Goal: Task Accomplishment & Management: Complete application form

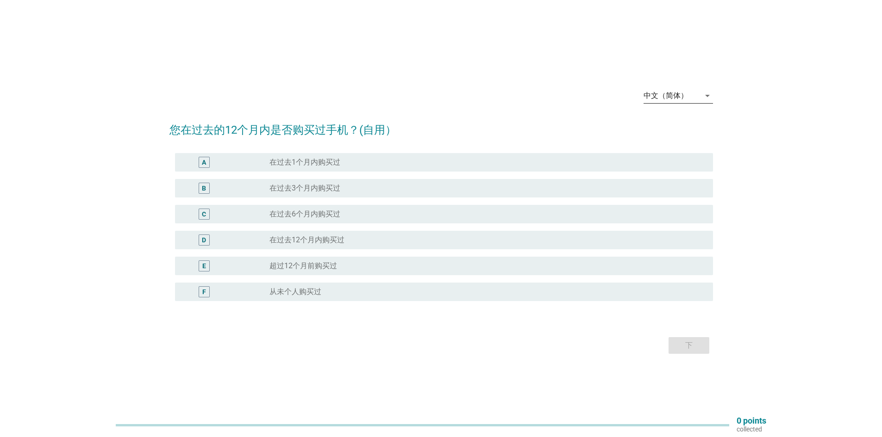
click at [692, 93] on div "中文（简体）" at bounding box center [671, 95] width 56 height 15
click at [675, 100] on div "English" at bounding box center [677, 103] width 55 height 11
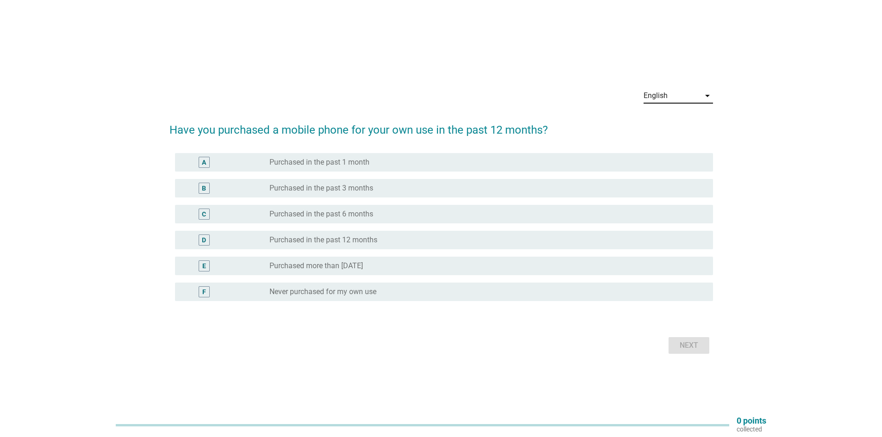
click at [346, 240] on label "Purchased in the past 12 months" at bounding box center [323, 240] width 108 height 9
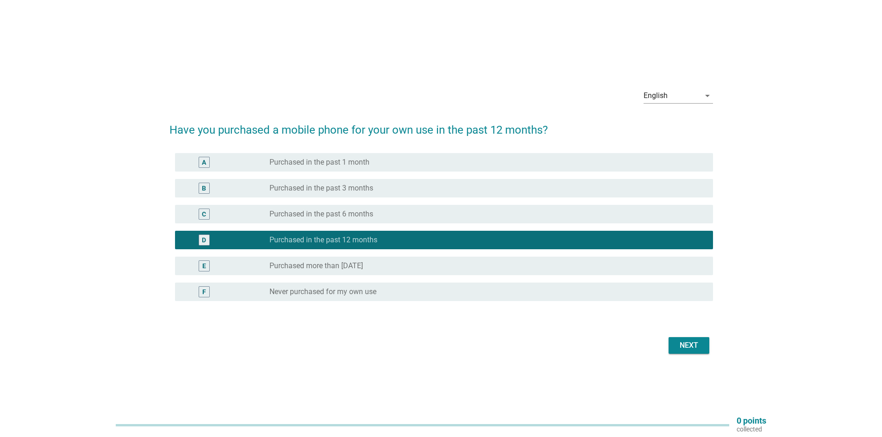
click at [697, 349] on div "Next" at bounding box center [689, 345] width 26 height 11
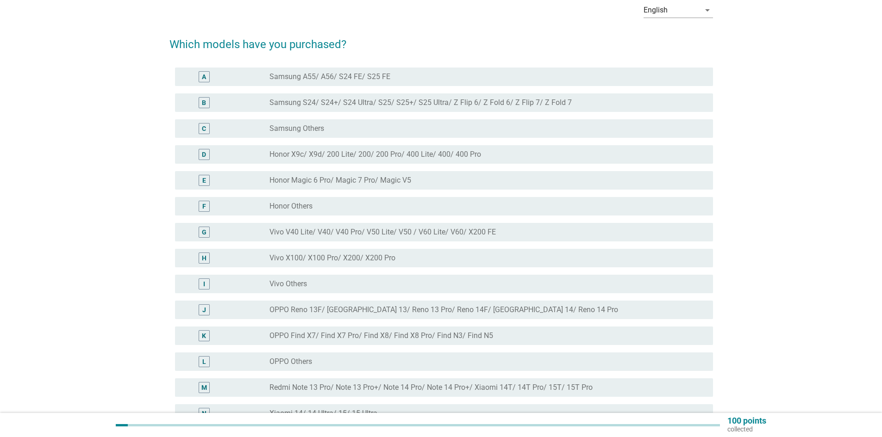
scroll to position [139, 0]
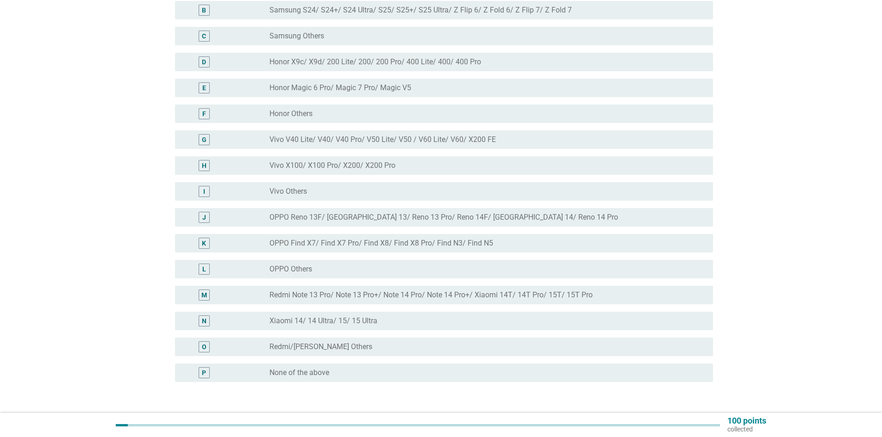
click at [302, 343] on label "Redmi/[PERSON_NAME] Others" at bounding box center [320, 346] width 103 height 9
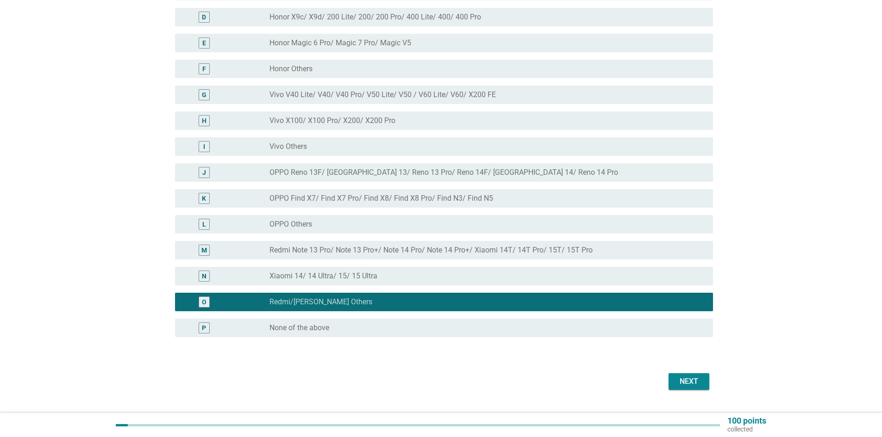
scroll to position [205, 0]
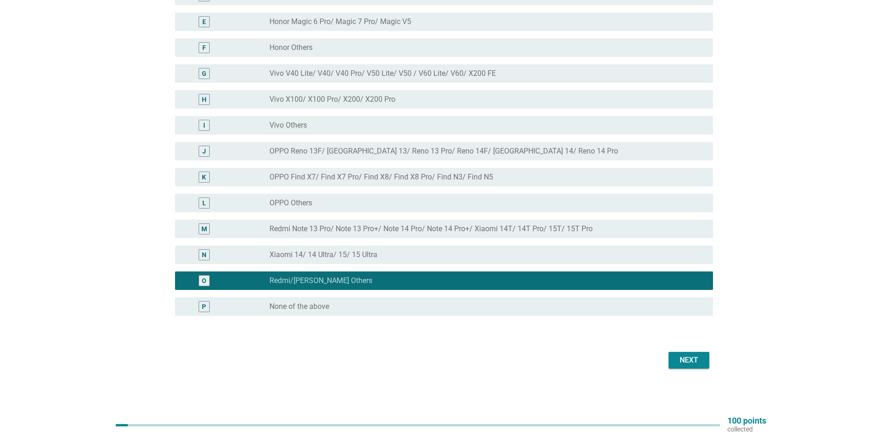
click at [676, 357] on div "Next" at bounding box center [689, 360] width 26 height 11
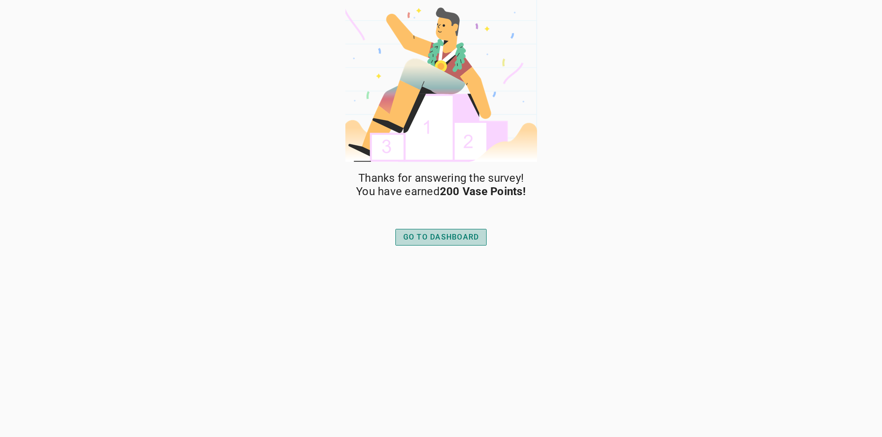
click at [430, 235] on div "GO TO DASHBOARD" at bounding box center [441, 237] width 76 height 11
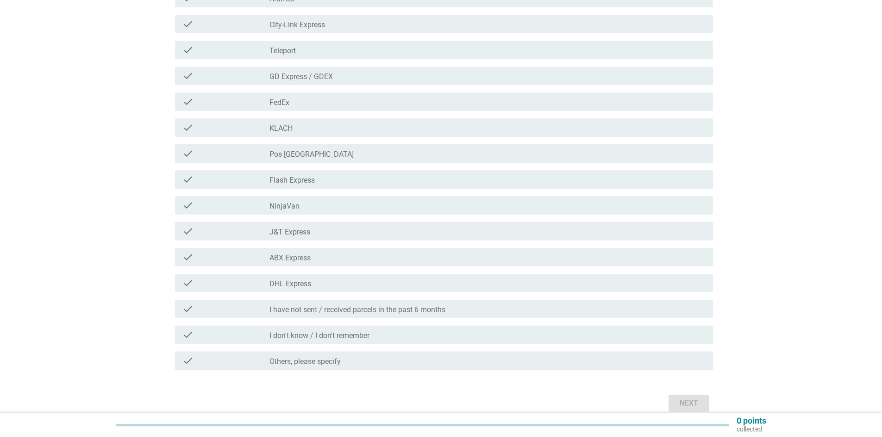
scroll to position [185, 0]
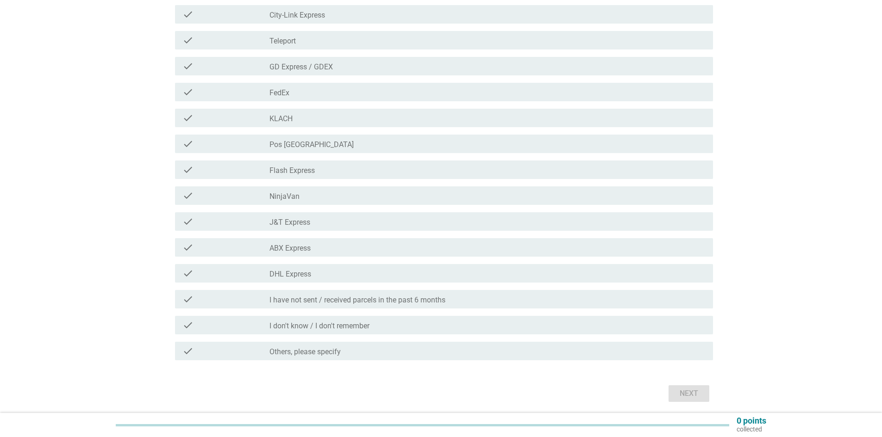
click at [310, 224] on label "J&T Express" at bounding box center [289, 222] width 41 height 9
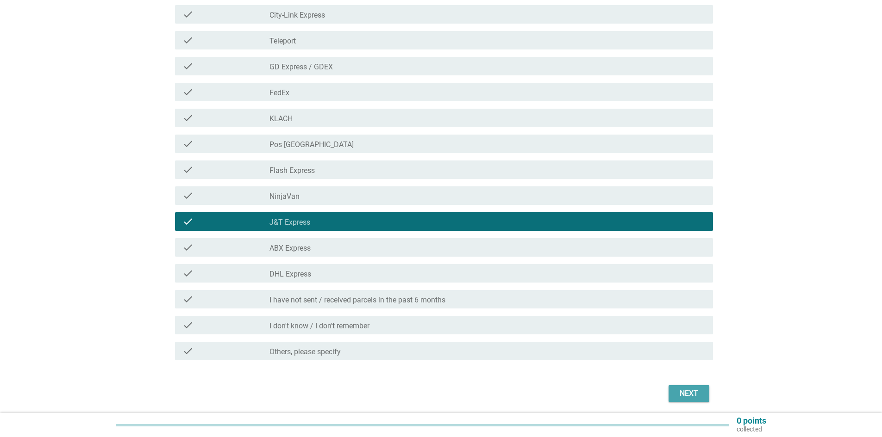
click at [691, 392] on div "Next" at bounding box center [689, 393] width 26 height 11
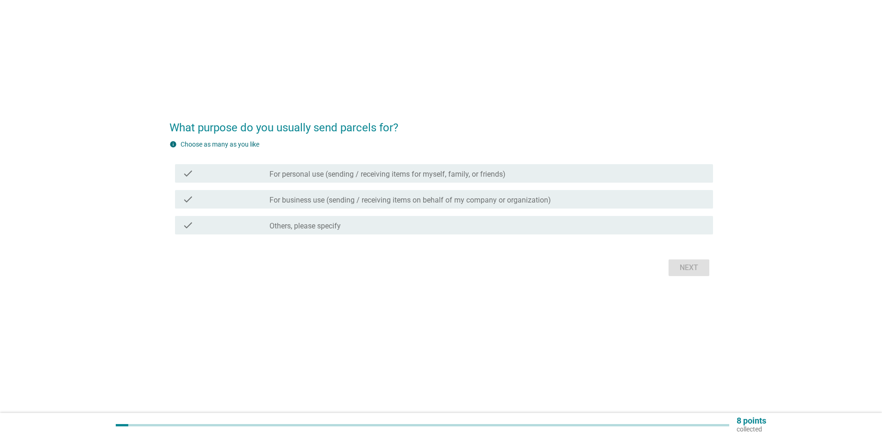
scroll to position [0, 0]
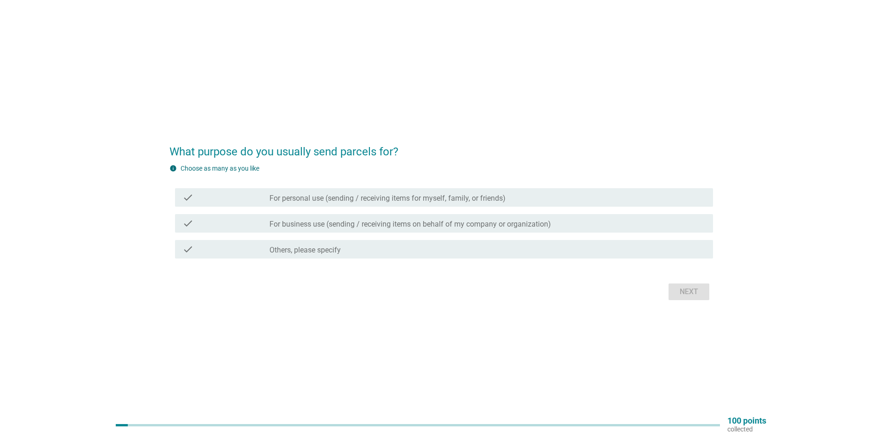
click at [336, 223] on label "For business use (sending / receiving items on behalf of my company or organiza…" at bounding box center [409, 224] width 281 height 9
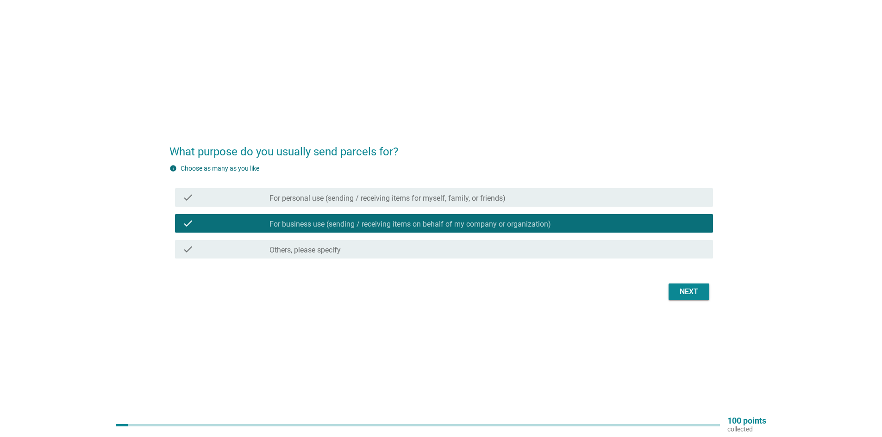
click at [700, 296] on div "Next" at bounding box center [689, 291] width 26 height 11
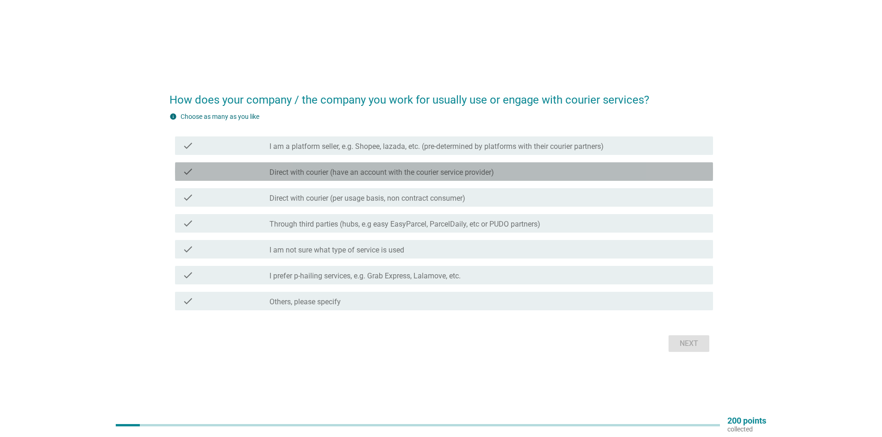
click at [379, 174] on label "Direct with courier (have an account with the courier service provider)" at bounding box center [381, 172] width 224 height 9
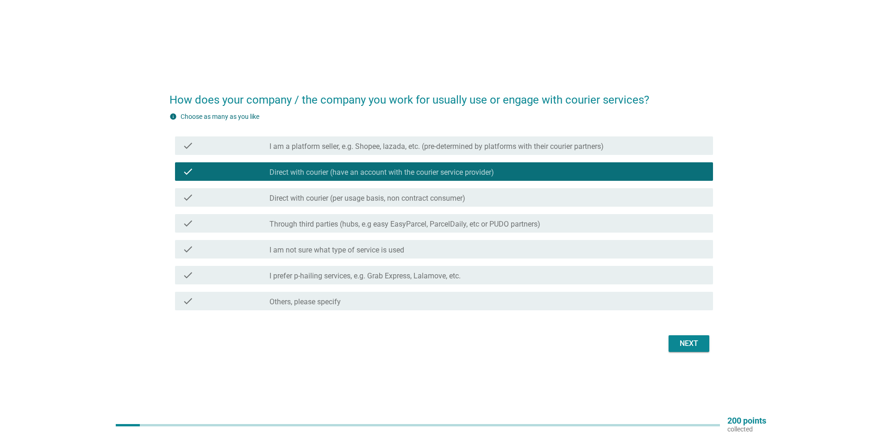
drag, startPoint x: 693, startPoint y: 350, endPoint x: 689, endPoint y: 345, distance: 5.6
click at [692, 350] on button "Next" at bounding box center [688, 343] width 41 height 17
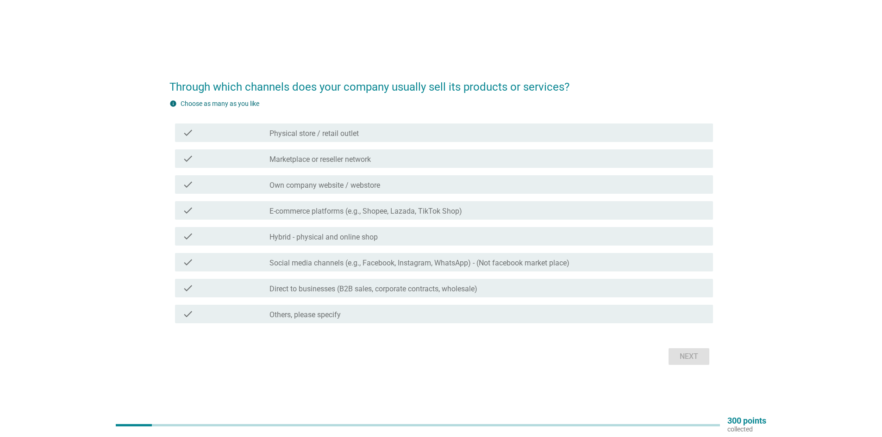
click at [410, 216] on div "check check_box_outline_blank E-commerce platforms (e.g., Shopee, Lazada, TikTo…" at bounding box center [444, 210] width 538 height 19
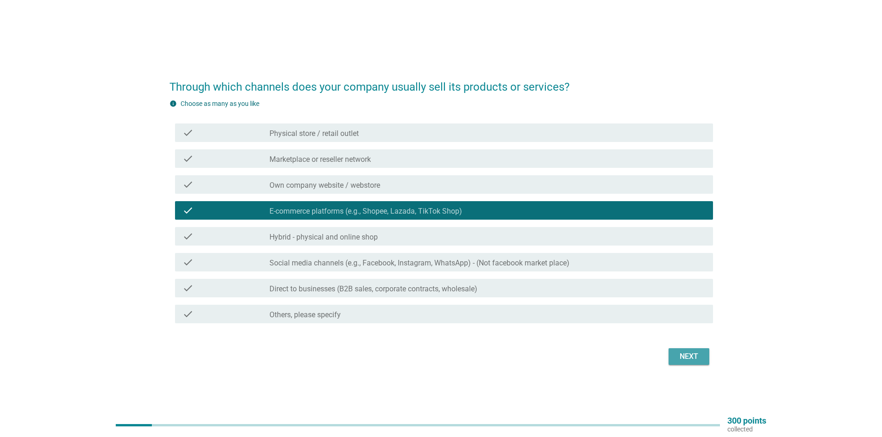
click at [703, 358] on button "Next" at bounding box center [688, 356] width 41 height 17
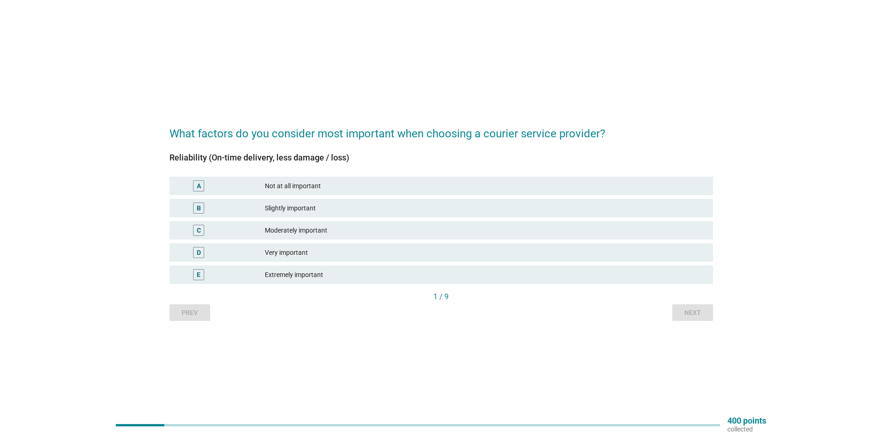
click at [299, 276] on div "Extremely important" at bounding box center [485, 274] width 441 height 11
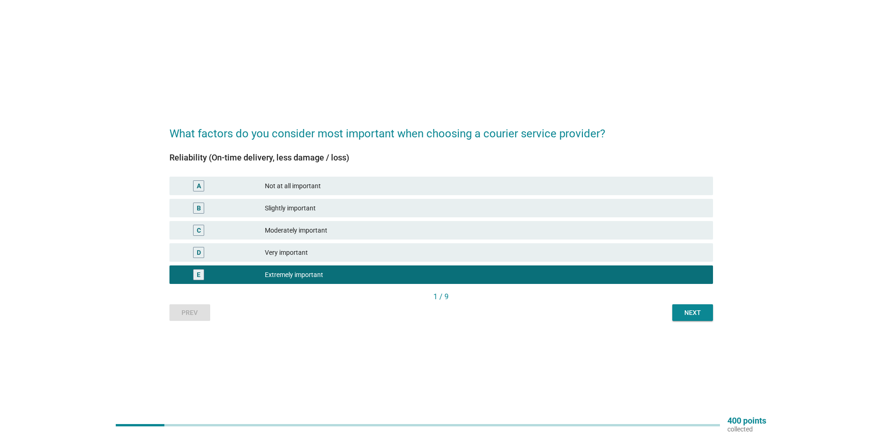
click at [692, 314] on div "Next" at bounding box center [692, 313] width 26 height 10
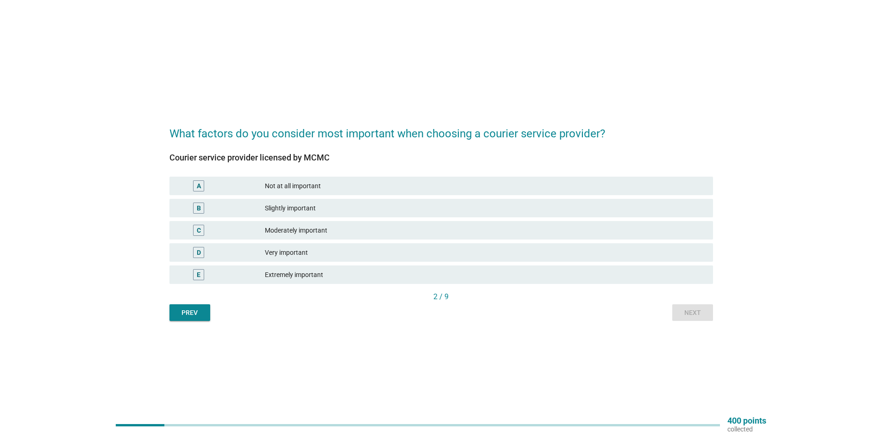
click at [291, 254] on div "Very important" at bounding box center [485, 252] width 441 height 11
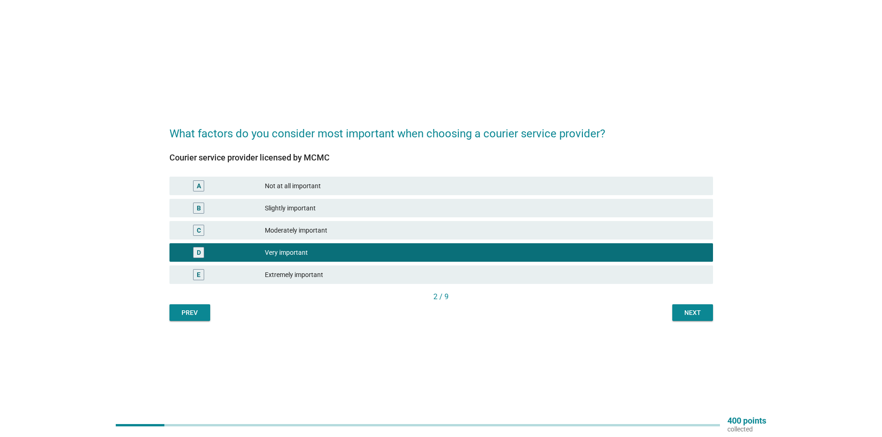
click at [686, 314] on div "Next" at bounding box center [692, 313] width 26 height 10
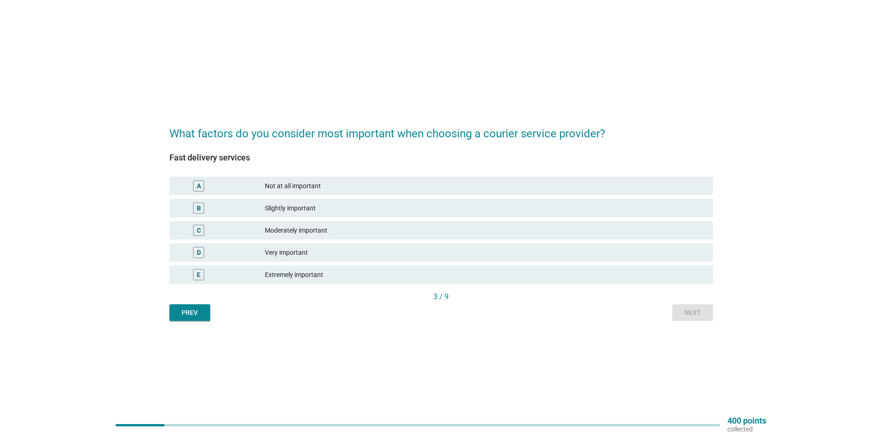
click at [295, 257] on div "Very important" at bounding box center [485, 252] width 441 height 11
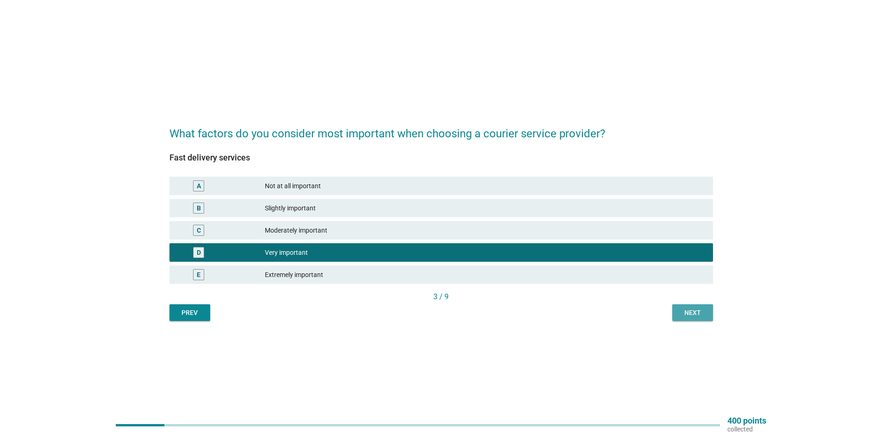
click at [677, 311] on button "Next" at bounding box center [692, 312] width 41 height 17
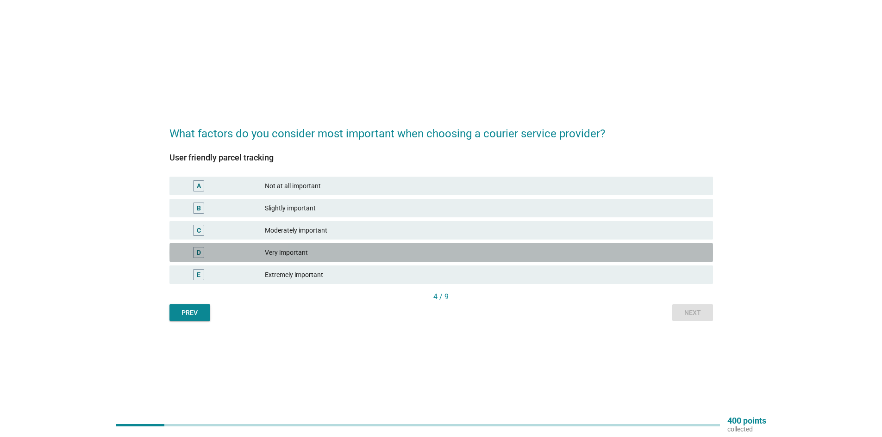
click at [291, 259] on div "D Very important" at bounding box center [440, 252] width 543 height 19
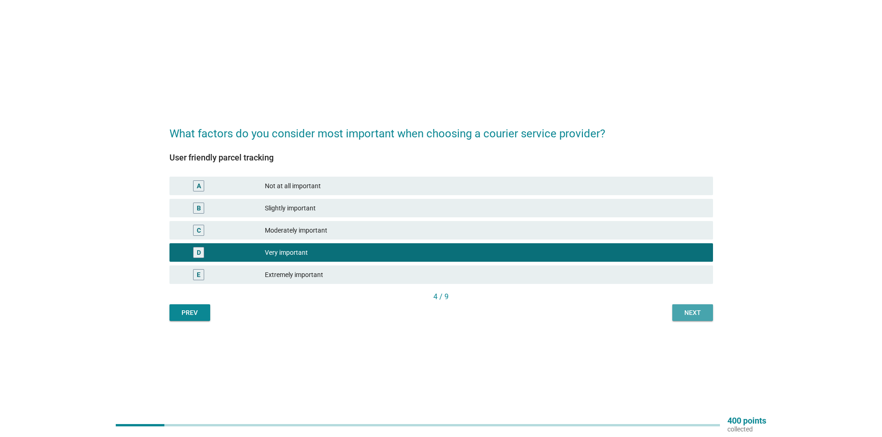
click at [693, 317] on div "Next" at bounding box center [692, 313] width 26 height 10
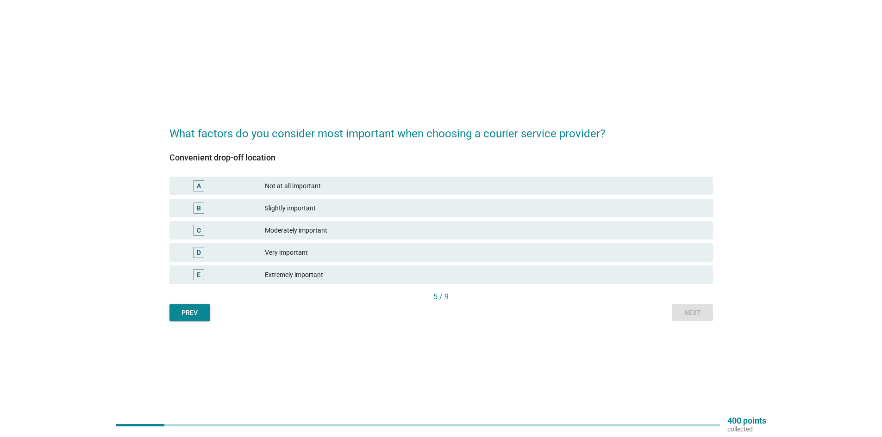
click at [693, 317] on div "Prev Next" at bounding box center [440, 312] width 543 height 17
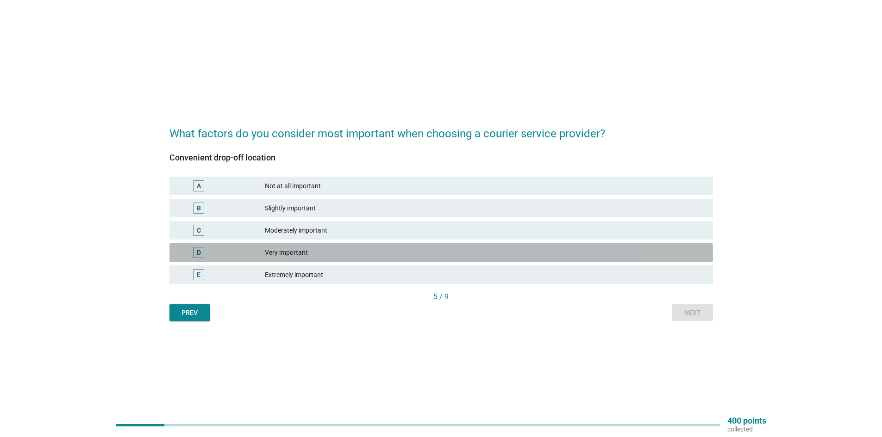
click at [296, 256] on div "Very important" at bounding box center [485, 252] width 441 height 11
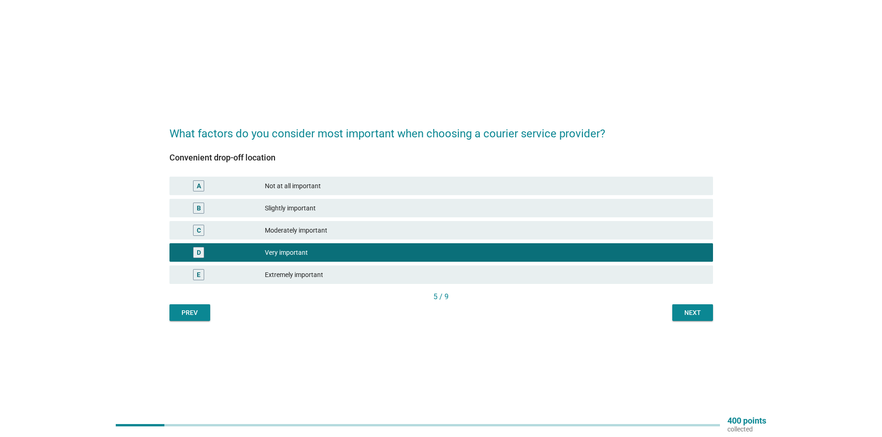
click at [704, 314] on div "Next" at bounding box center [692, 313] width 26 height 10
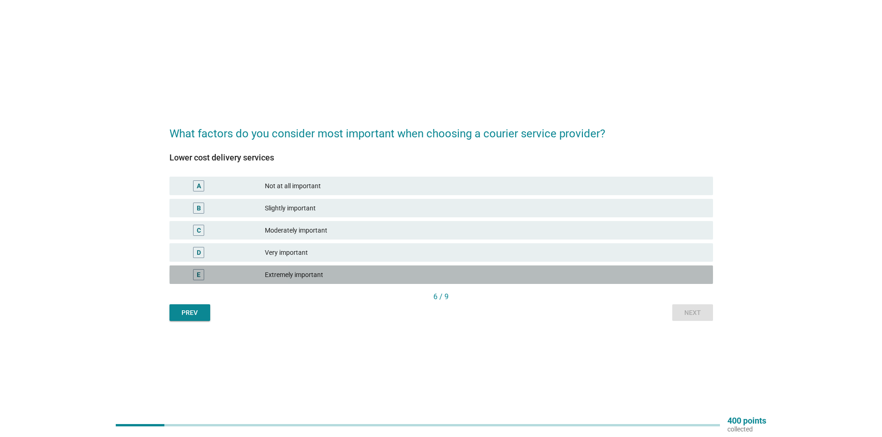
drag, startPoint x: 296, startPoint y: 274, endPoint x: 448, endPoint y: 280, distance: 152.3
click at [297, 274] on div "Extremely important" at bounding box center [485, 274] width 441 height 11
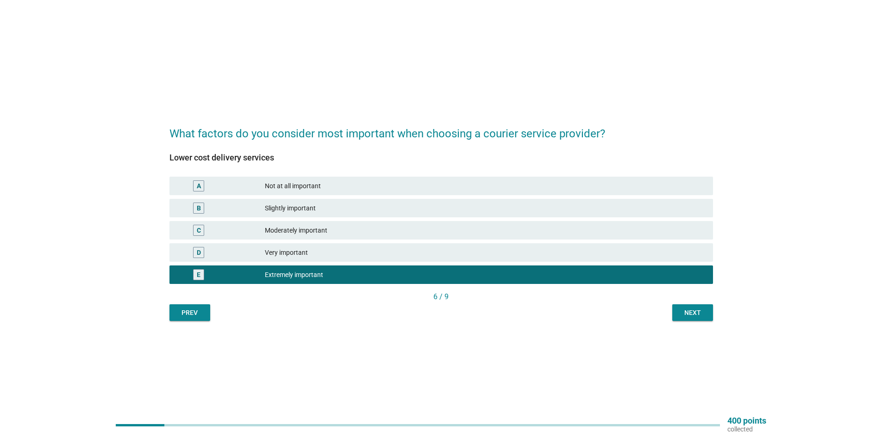
click at [685, 311] on div "Next" at bounding box center [692, 313] width 26 height 10
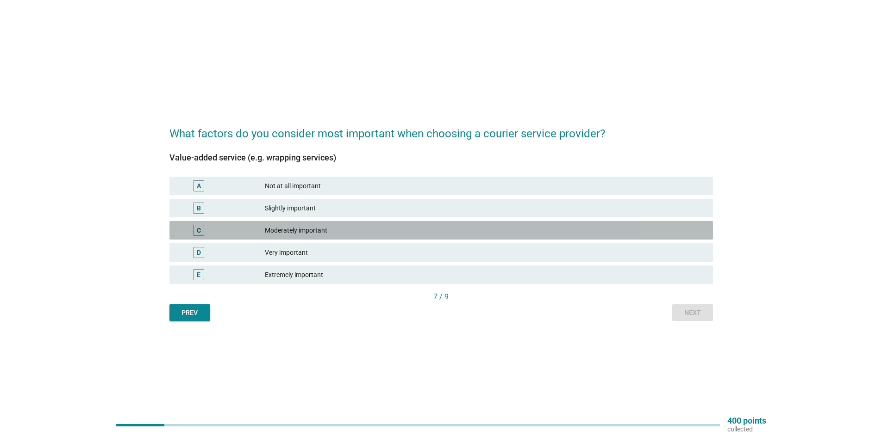
click at [299, 234] on div "Moderately important" at bounding box center [485, 230] width 441 height 11
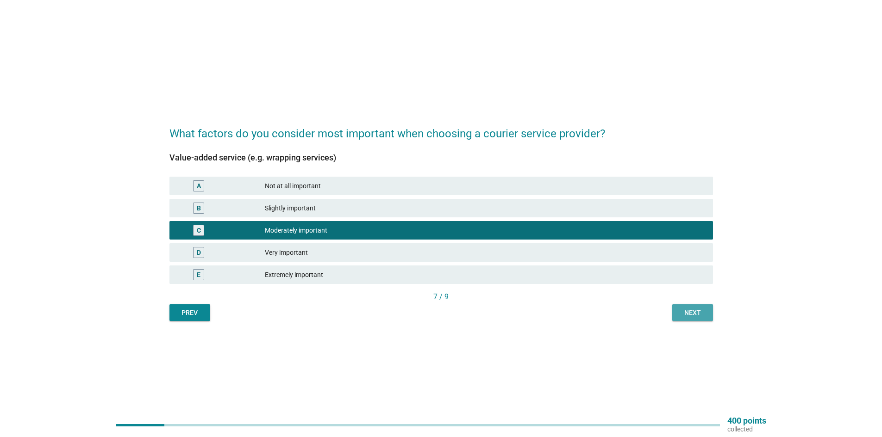
click at [704, 315] on div "Next" at bounding box center [692, 313] width 26 height 10
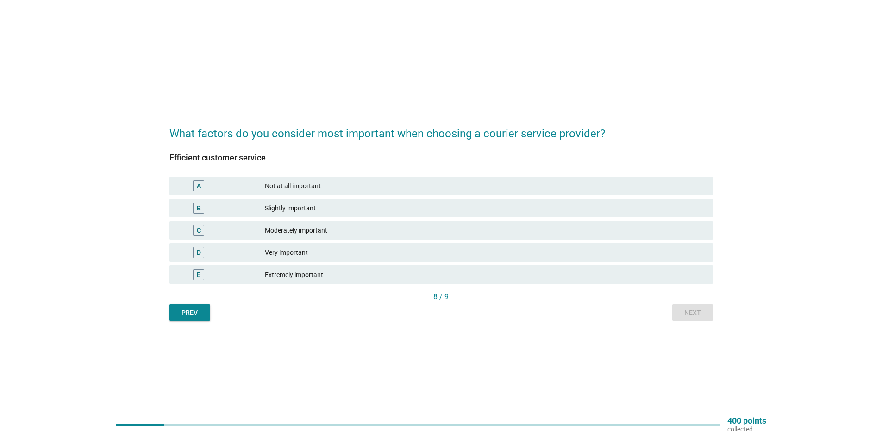
click at [289, 254] on div "Very important" at bounding box center [485, 252] width 441 height 11
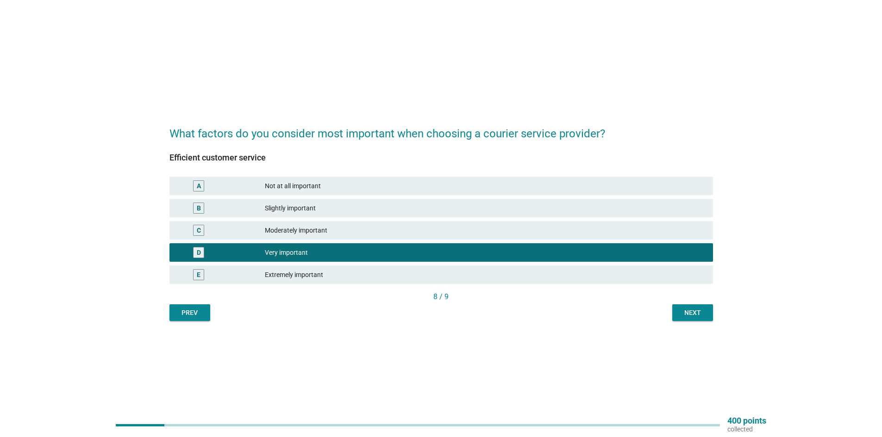
click at [689, 310] on div "Next" at bounding box center [692, 313] width 26 height 10
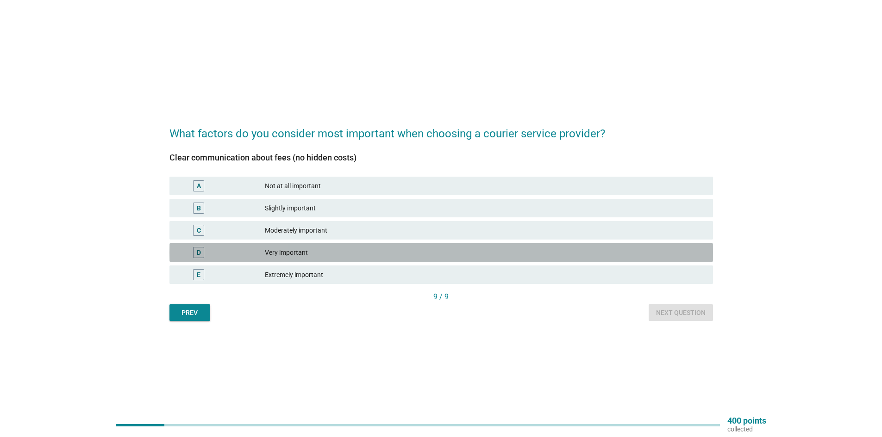
click at [300, 251] on div "Very important" at bounding box center [485, 252] width 441 height 11
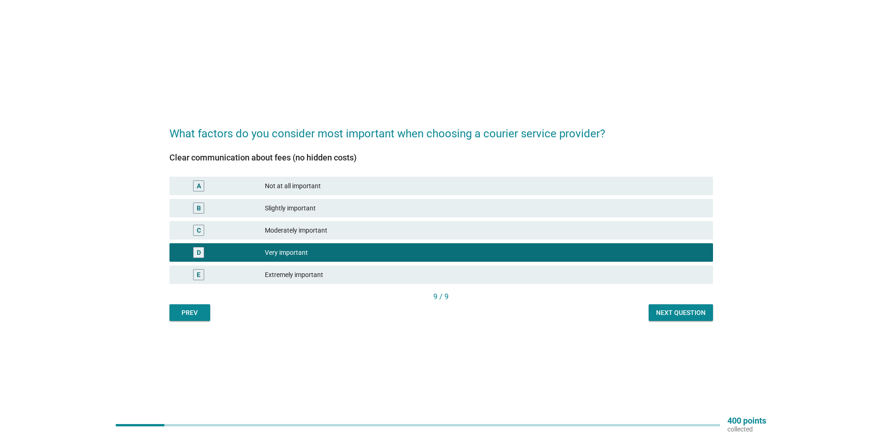
click at [297, 271] on div "Extremely important" at bounding box center [485, 274] width 441 height 11
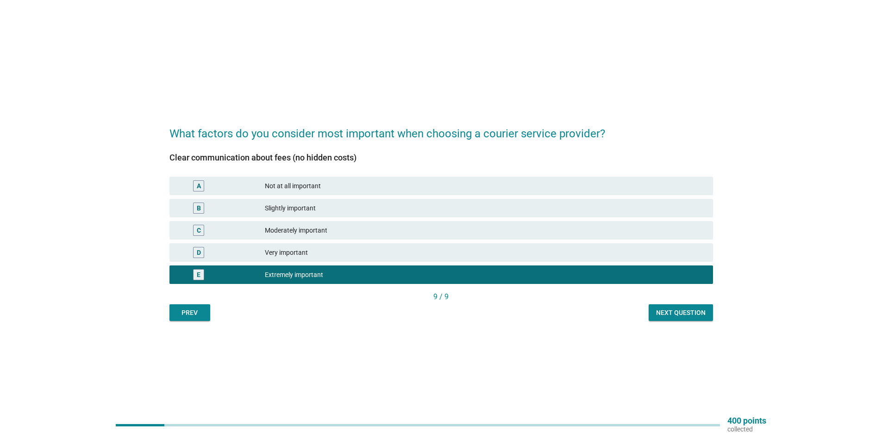
click at [669, 309] on div "Next question" at bounding box center [681, 313] width 50 height 10
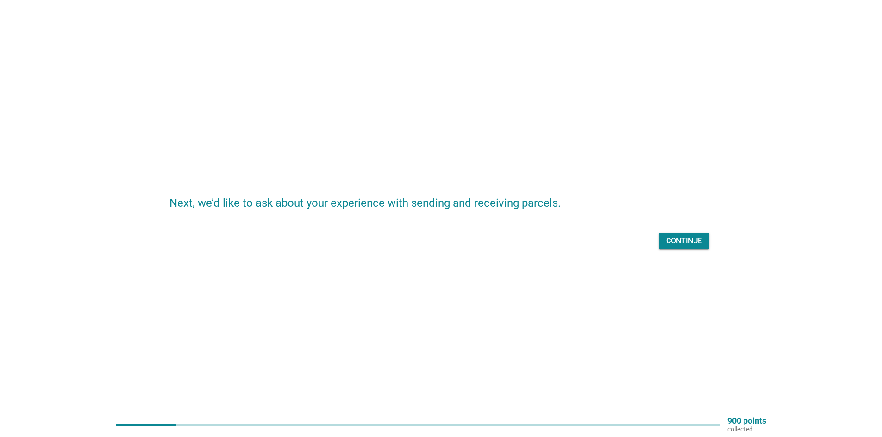
click at [678, 240] on div "Continue" at bounding box center [684, 241] width 36 height 11
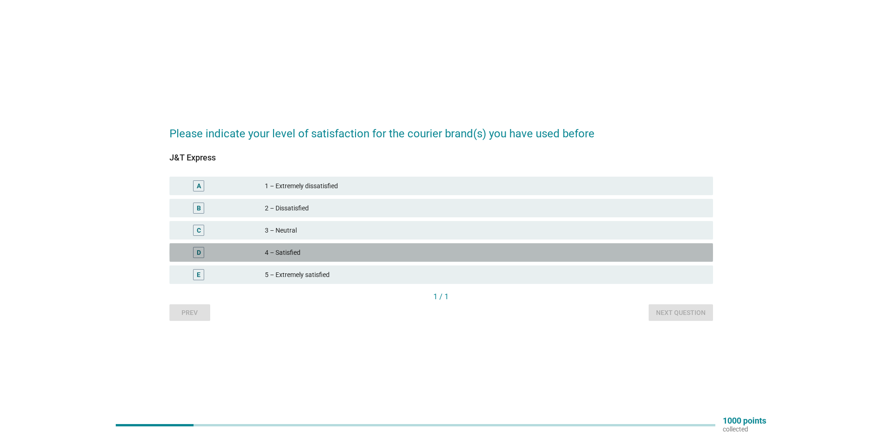
click at [304, 251] on div "4 – Satisfied" at bounding box center [485, 252] width 441 height 11
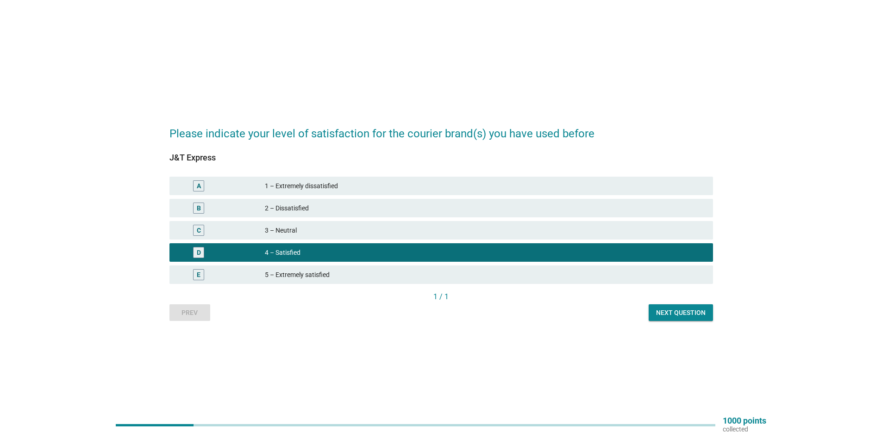
click at [668, 310] on div "Next question" at bounding box center [681, 313] width 50 height 10
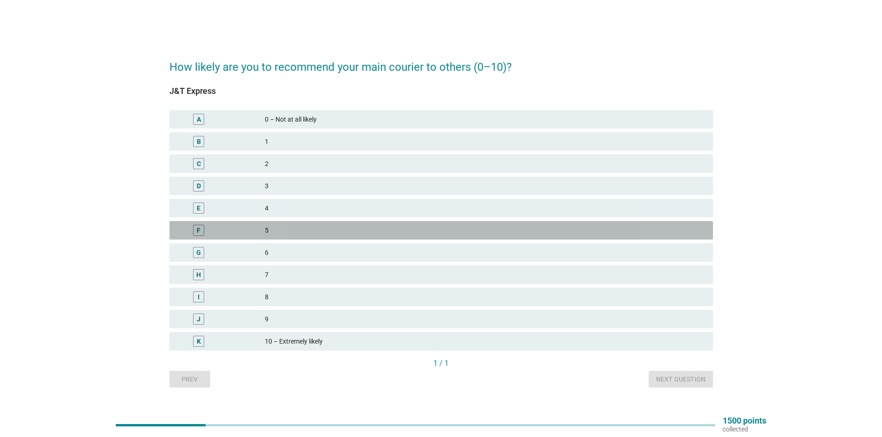
click at [273, 227] on div "5" at bounding box center [485, 230] width 441 height 11
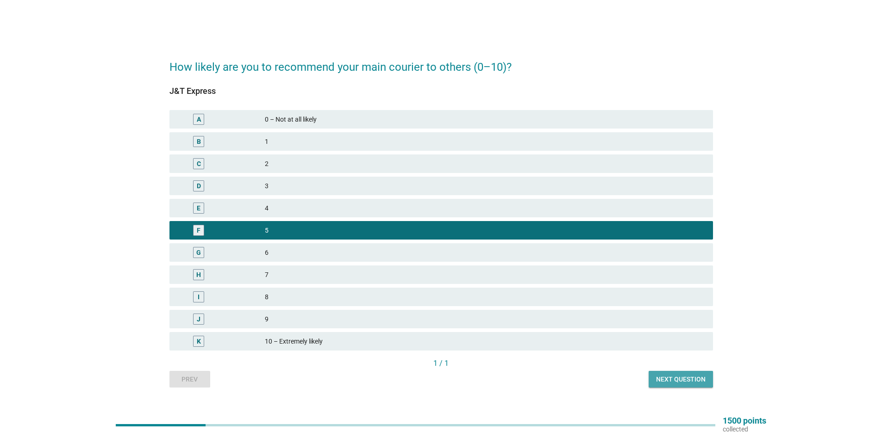
click at [676, 382] on div "Next question" at bounding box center [681, 380] width 50 height 10
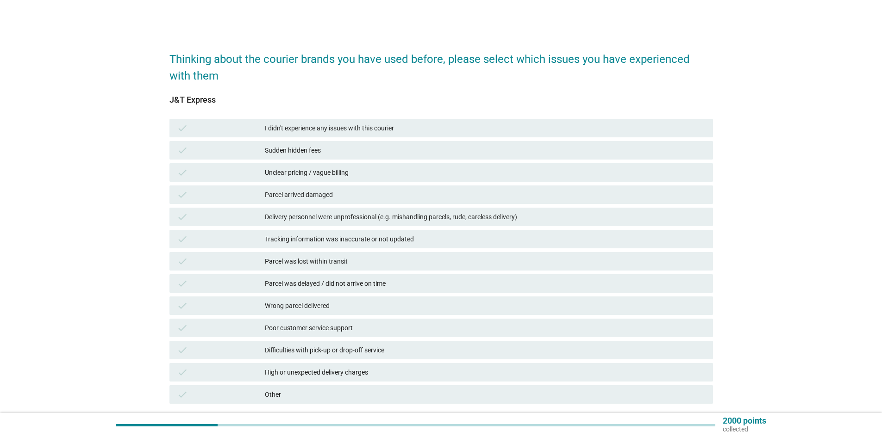
click at [329, 284] on div "Parcel was delayed / did not arrive on time" at bounding box center [485, 283] width 441 height 11
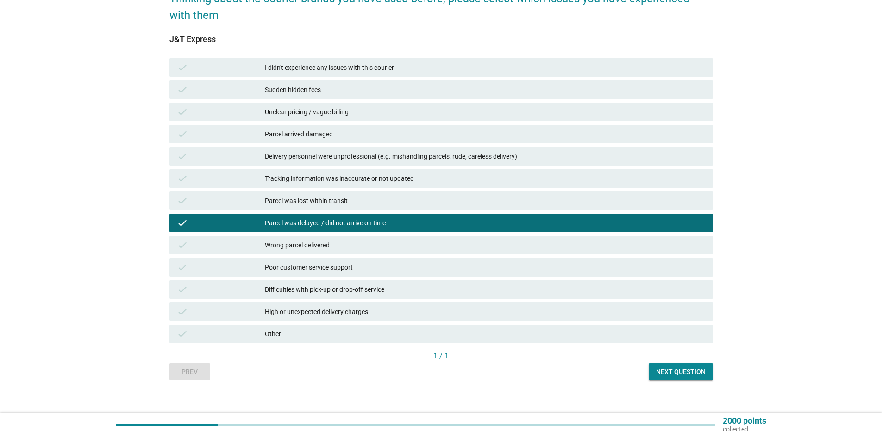
scroll to position [69, 0]
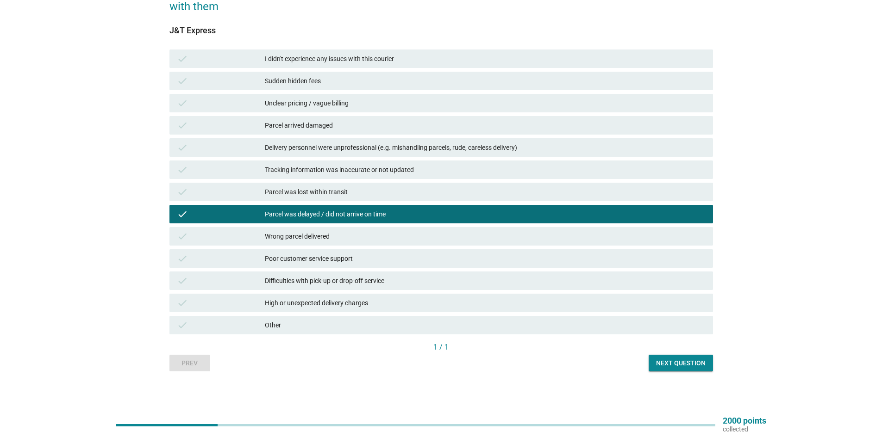
click at [702, 361] on div "Next question" at bounding box center [681, 364] width 50 height 10
click at [702, 361] on div "Prev Next question" at bounding box center [440, 363] width 543 height 17
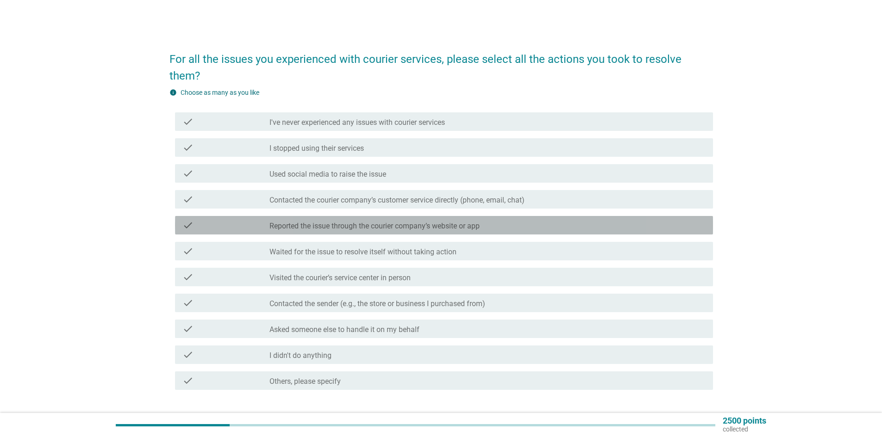
click at [385, 222] on label "Reported the issue through the courier company’s website or app" at bounding box center [374, 226] width 210 height 9
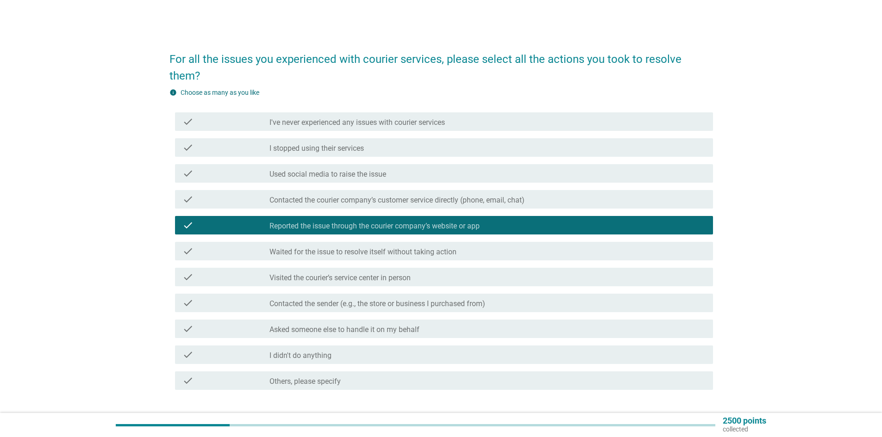
scroll to position [46, 0]
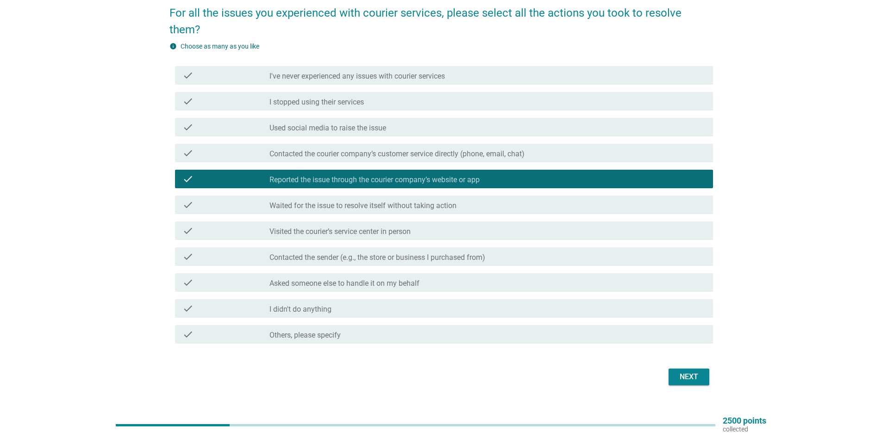
click at [416, 148] on div "check_box_outline_blank Contacted the courier company’s customer service direct…" at bounding box center [487, 153] width 436 height 11
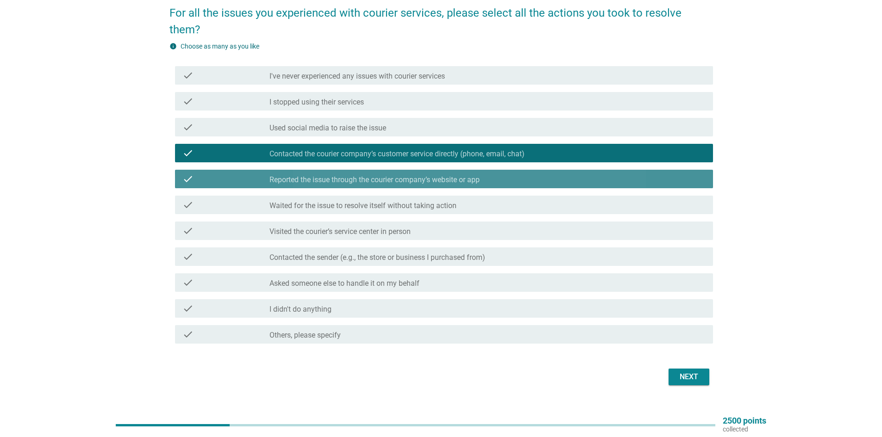
click at [541, 174] on div "check_box Reported the issue through the courier company’s website or app" at bounding box center [487, 179] width 436 height 11
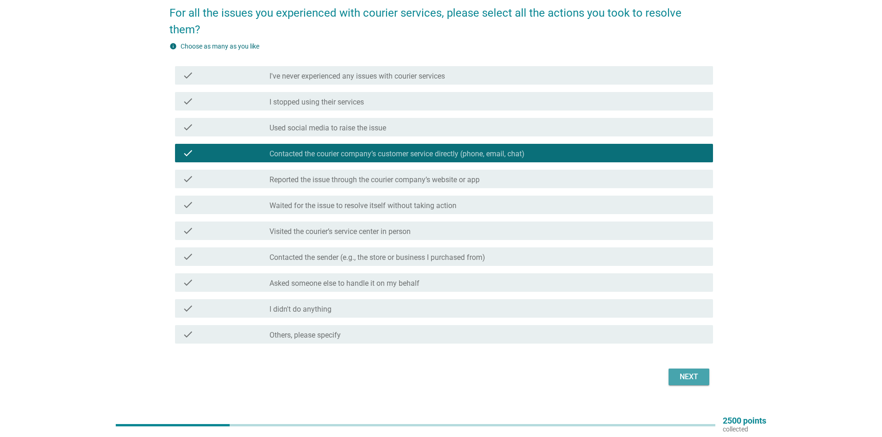
click at [692, 372] on div "Next" at bounding box center [689, 377] width 26 height 11
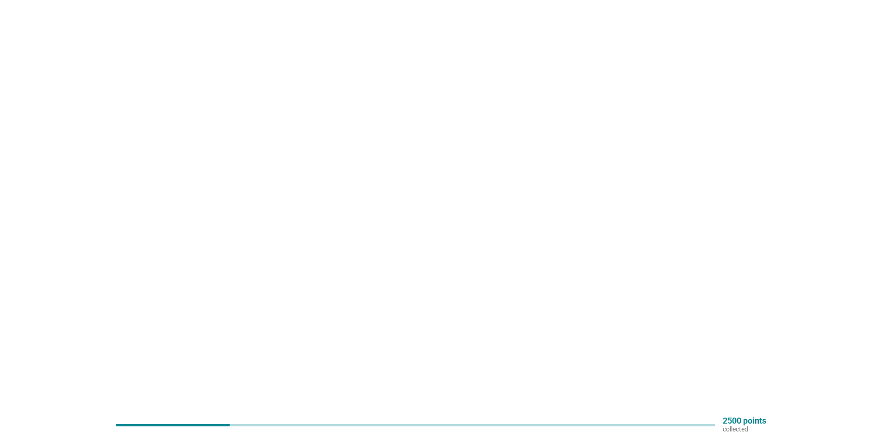
scroll to position [0, 0]
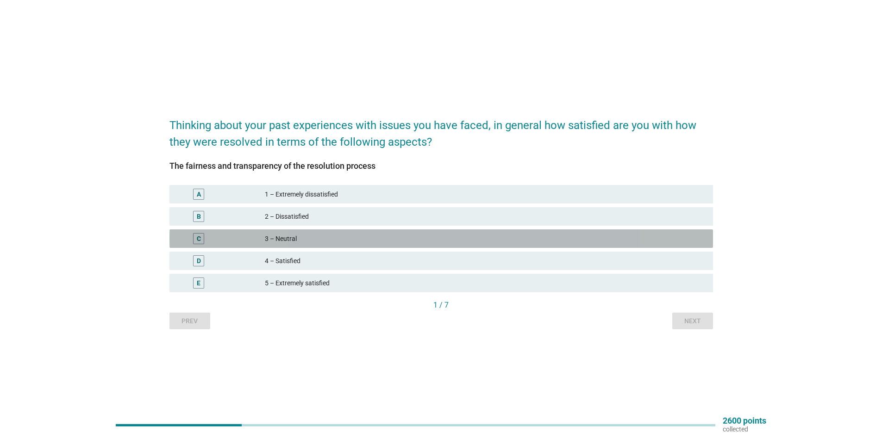
click at [352, 236] on div "3 – Neutral" at bounding box center [485, 238] width 441 height 11
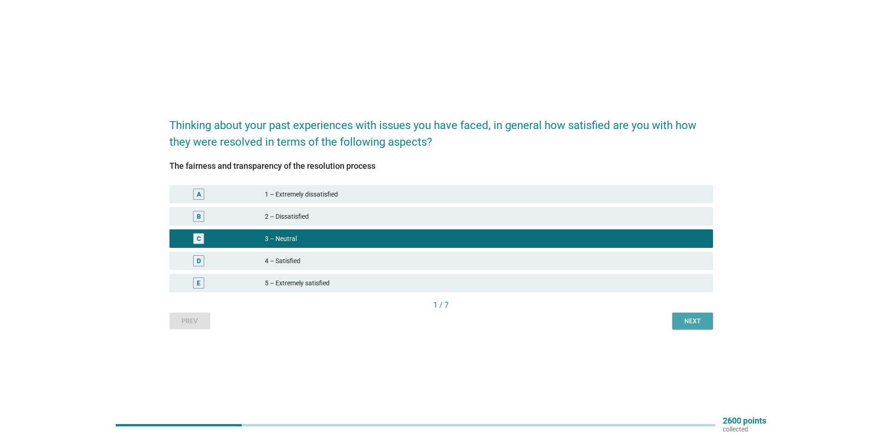
click at [698, 323] on div "Next" at bounding box center [692, 322] width 26 height 10
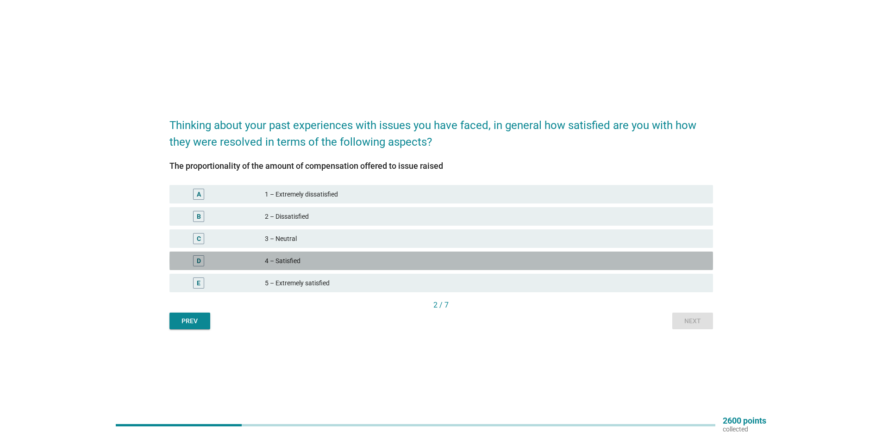
click at [310, 261] on div "4 – Satisfied" at bounding box center [485, 260] width 441 height 11
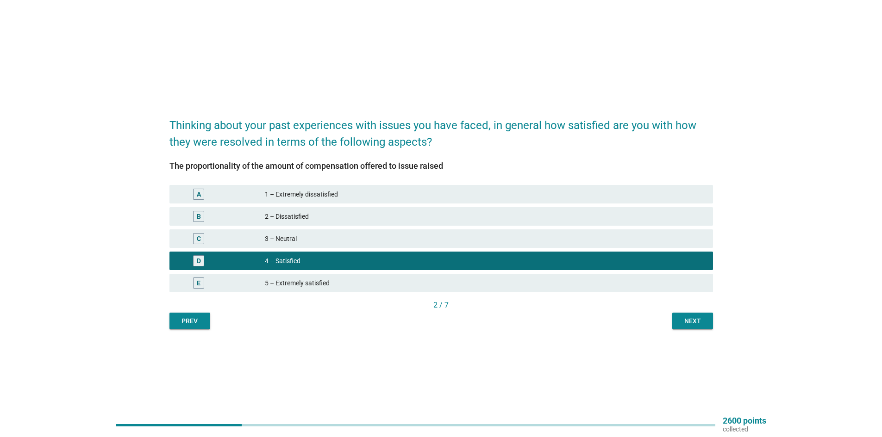
click at [303, 234] on div "3 – Neutral" at bounding box center [485, 238] width 441 height 11
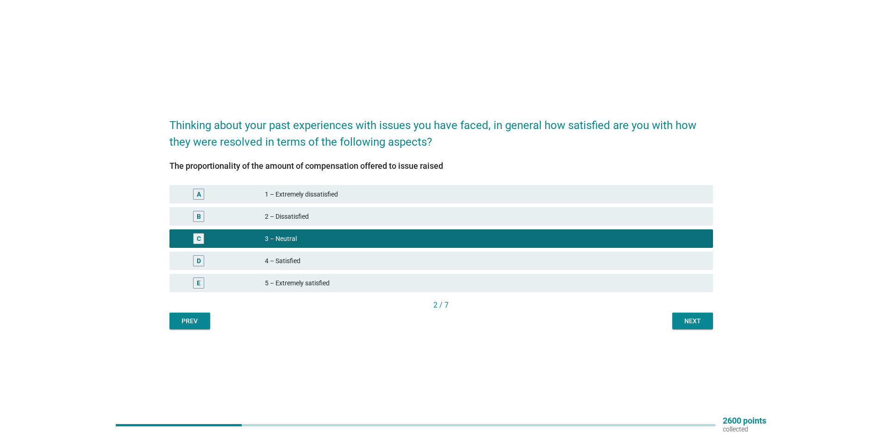
click at [705, 323] on div "Next" at bounding box center [692, 322] width 26 height 10
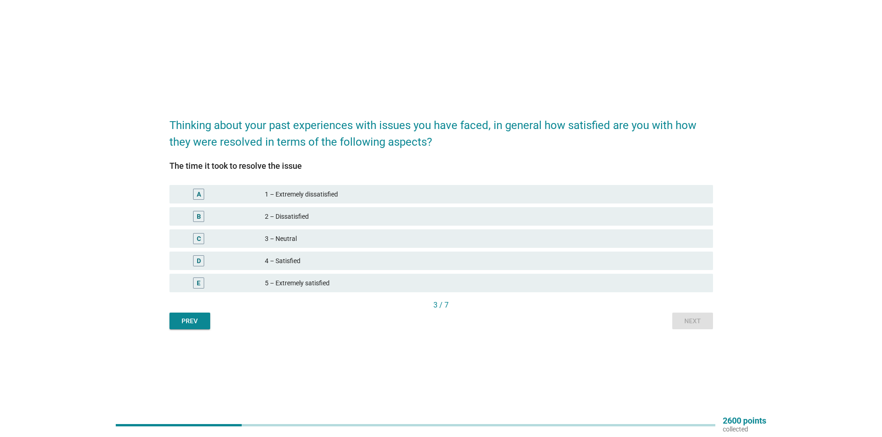
click at [308, 258] on div "4 – Satisfied" at bounding box center [485, 260] width 441 height 11
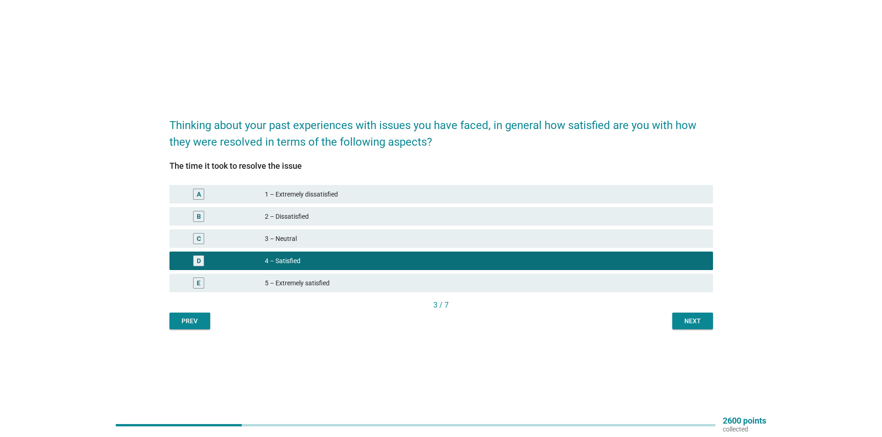
click at [687, 325] on div "Next" at bounding box center [692, 322] width 26 height 10
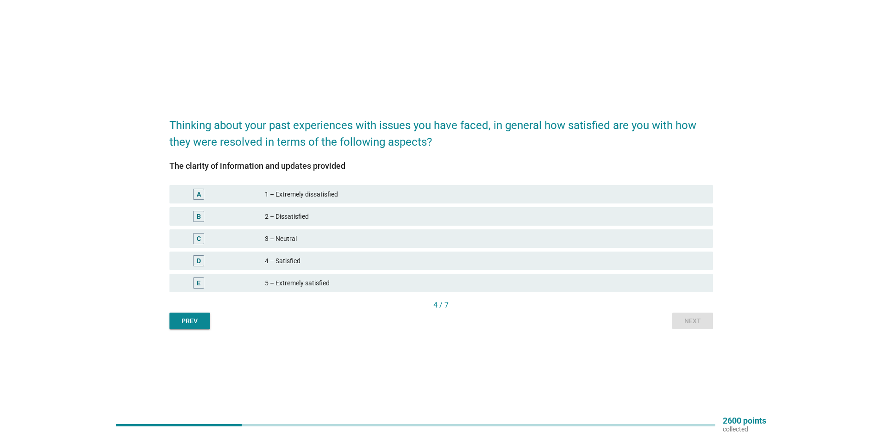
click at [312, 263] on div "4 – Satisfied" at bounding box center [485, 260] width 441 height 11
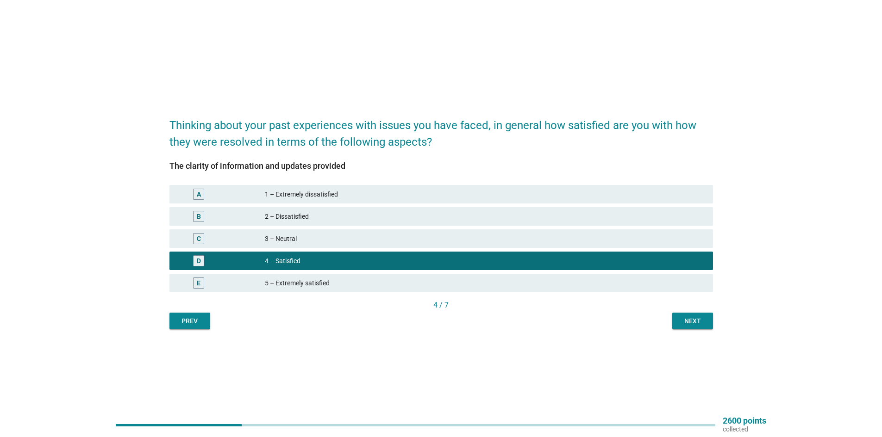
click at [697, 321] on div "Next" at bounding box center [692, 322] width 26 height 10
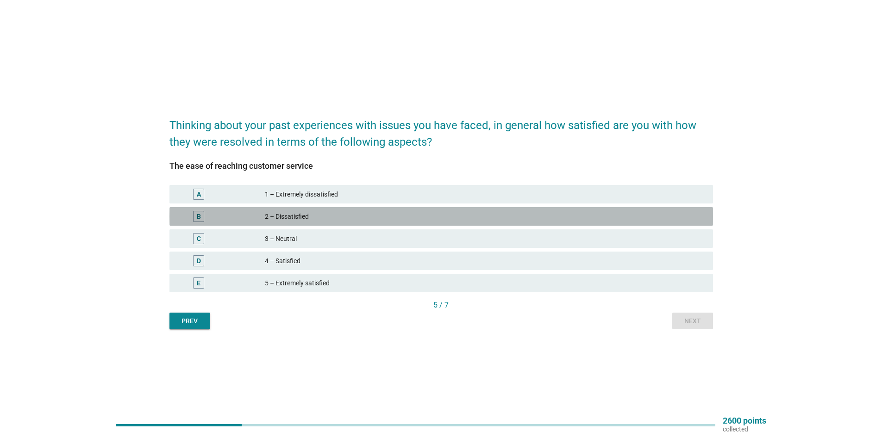
click at [300, 215] on div "2 – Dissatisfied" at bounding box center [485, 216] width 441 height 11
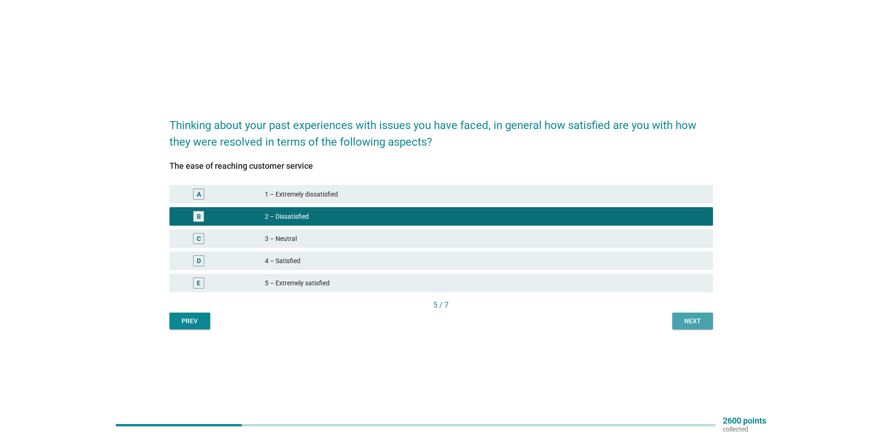
click at [687, 323] on div "Next" at bounding box center [692, 322] width 26 height 10
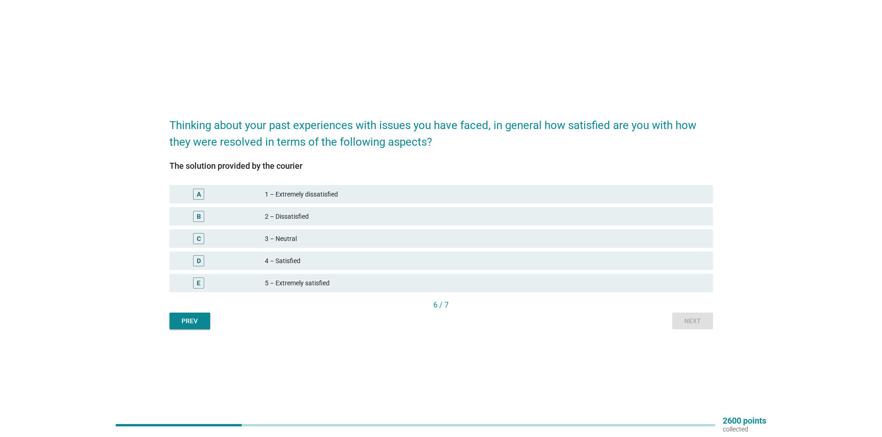
click at [294, 256] on div "4 – Satisfied" at bounding box center [485, 260] width 441 height 11
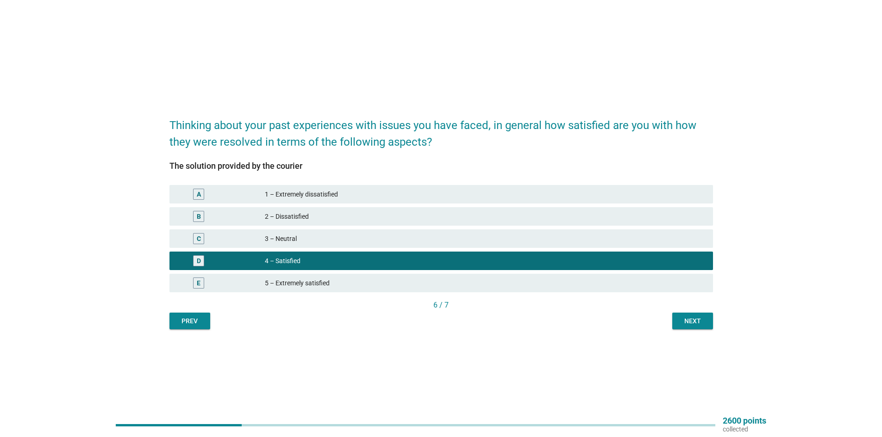
click at [716, 322] on div "Thinking about your past experiences with issues you have faced, in general how…" at bounding box center [441, 218] width 558 height 236
click at [696, 323] on div "Next" at bounding box center [692, 322] width 26 height 10
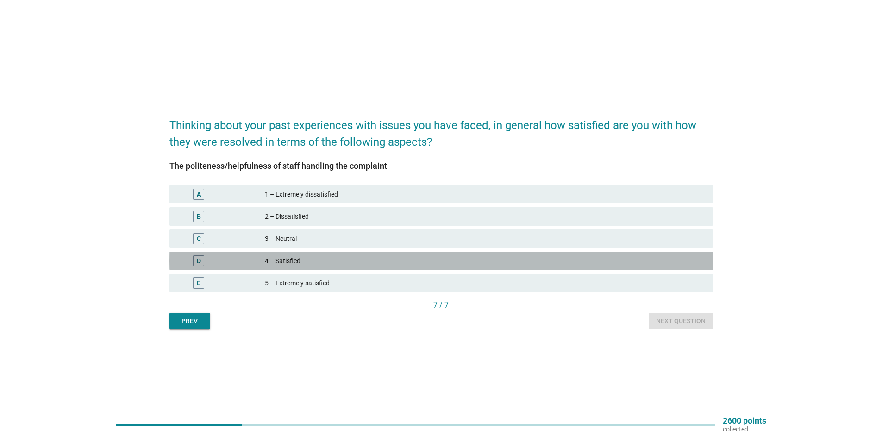
click at [322, 260] on div "4 – Satisfied" at bounding box center [485, 260] width 441 height 11
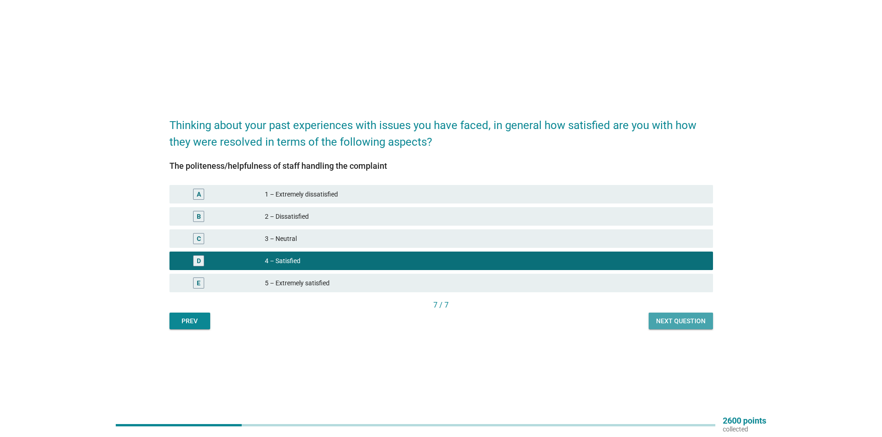
click at [685, 322] on div "Next question" at bounding box center [681, 322] width 50 height 10
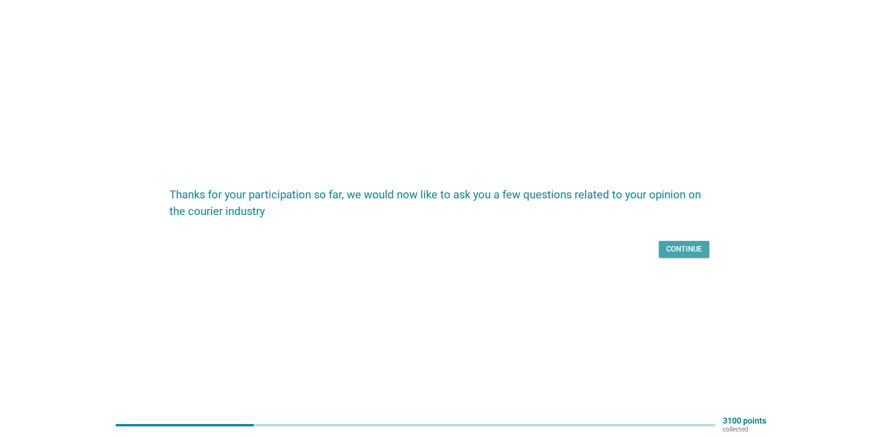
click at [688, 251] on div "Continue" at bounding box center [684, 249] width 36 height 11
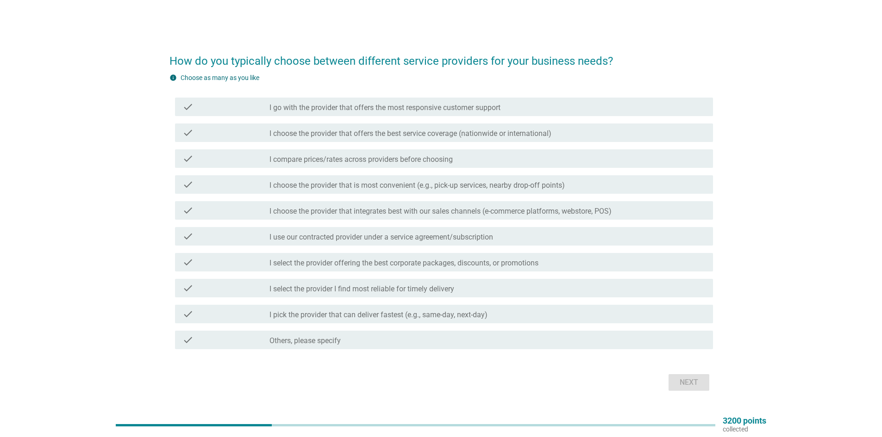
click at [466, 182] on label "I choose the provider that is most convenient (e.g., pick-up services, nearby d…" at bounding box center [416, 185] width 295 height 9
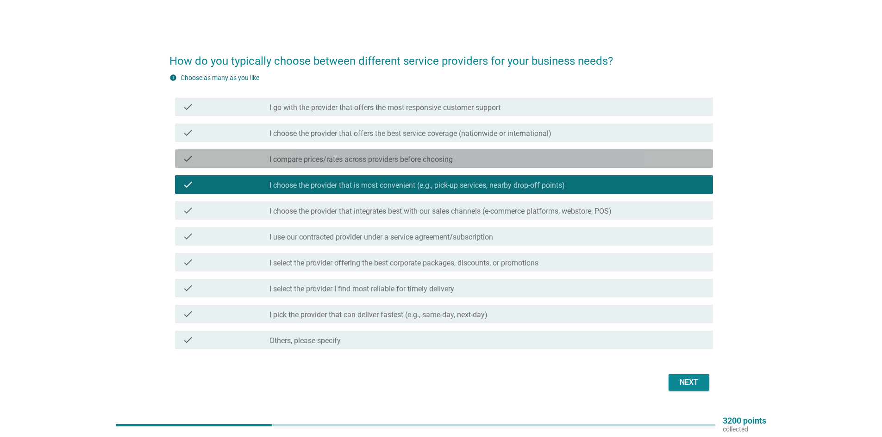
click at [388, 157] on label "I compare prices/rates across providers before choosing" at bounding box center [360, 159] width 183 height 9
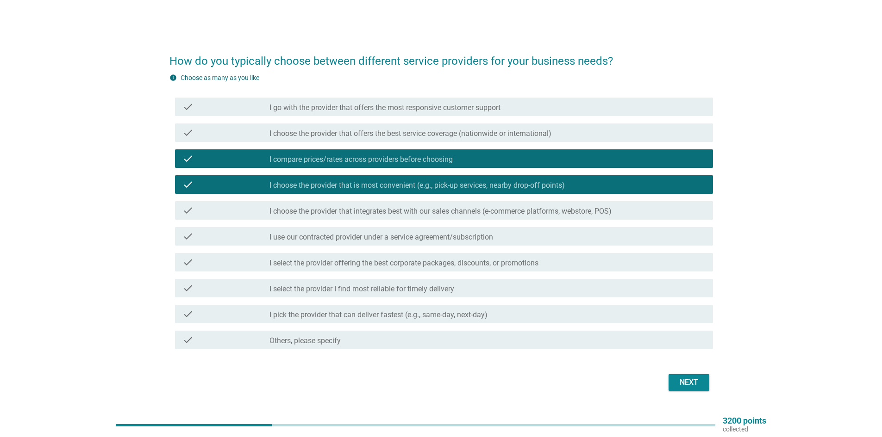
click at [398, 316] on label "I pick the provider that can deliver fastest (e.g., same-day, next-day)" at bounding box center [378, 315] width 218 height 9
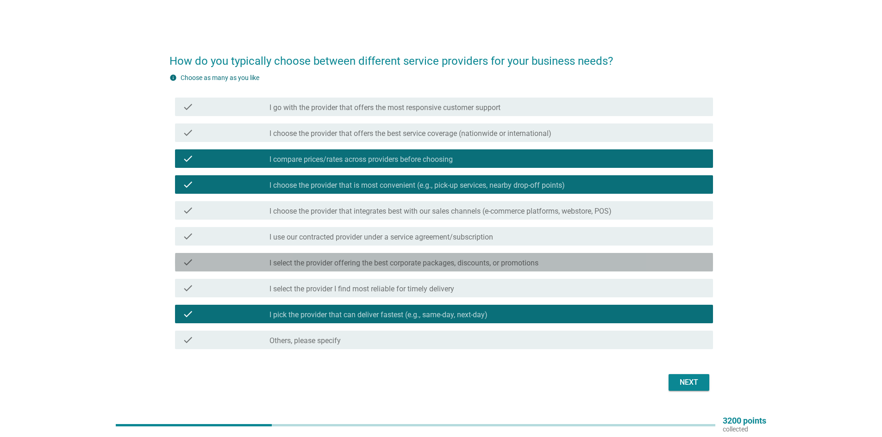
click at [413, 265] on label "I select the provider offering the best corporate packages, discounts, or promo…" at bounding box center [403, 263] width 269 height 9
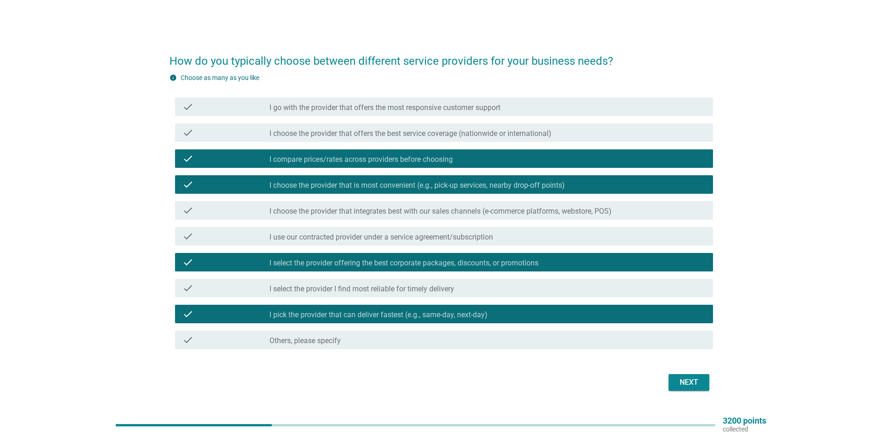
click at [416, 213] on label "I choose the provider that integrates best with our sales channels (e-commerce …" at bounding box center [440, 211] width 342 height 9
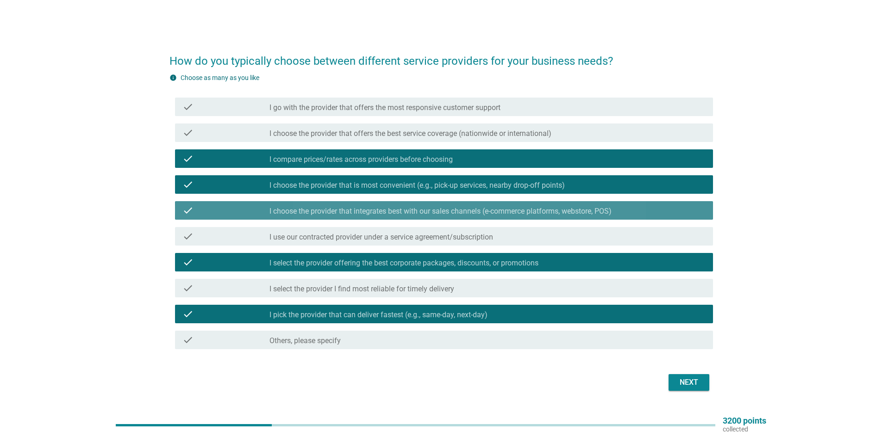
click at [417, 213] on label "I choose the provider that integrates best with our sales channels (e-commerce …" at bounding box center [440, 211] width 342 height 9
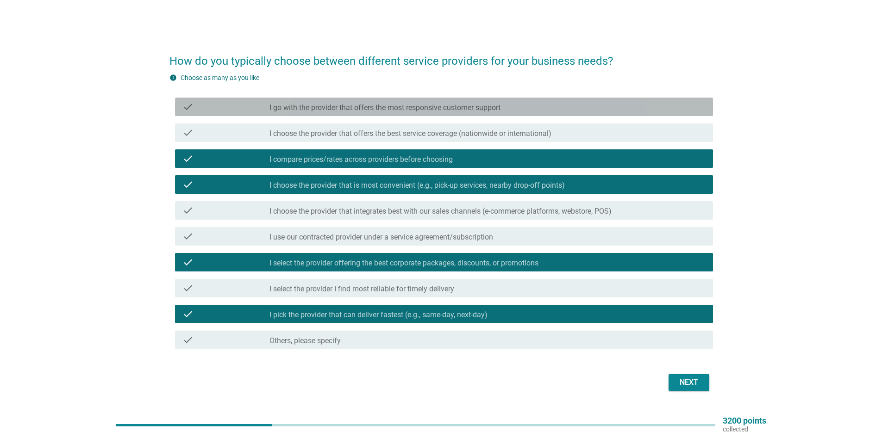
click at [461, 102] on div "check_box_outline_blank I go with the provider that offers the most responsive …" at bounding box center [487, 106] width 436 height 11
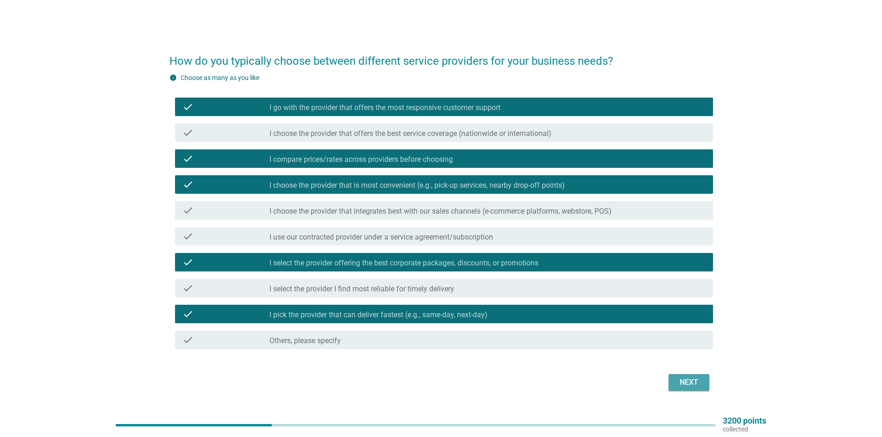
click at [694, 379] on div "Next" at bounding box center [689, 382] width 26 height 11
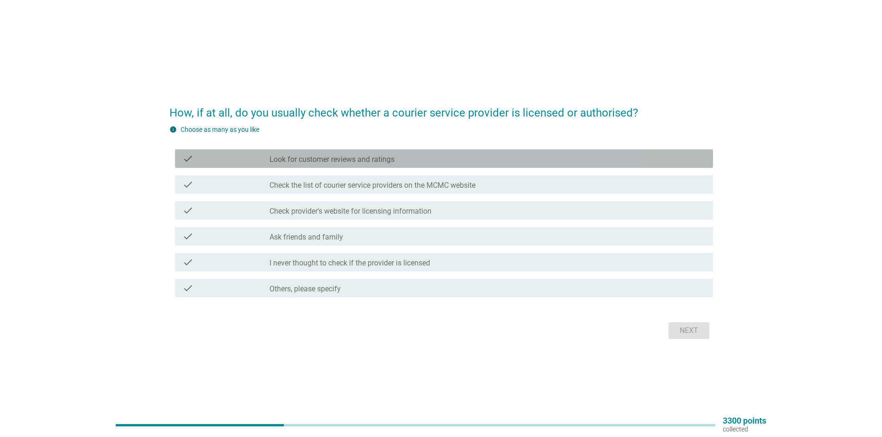
click at [331, 161] on label "Look for customer reviews and ratings" at bounding box center [331, 159] width 125 height 9
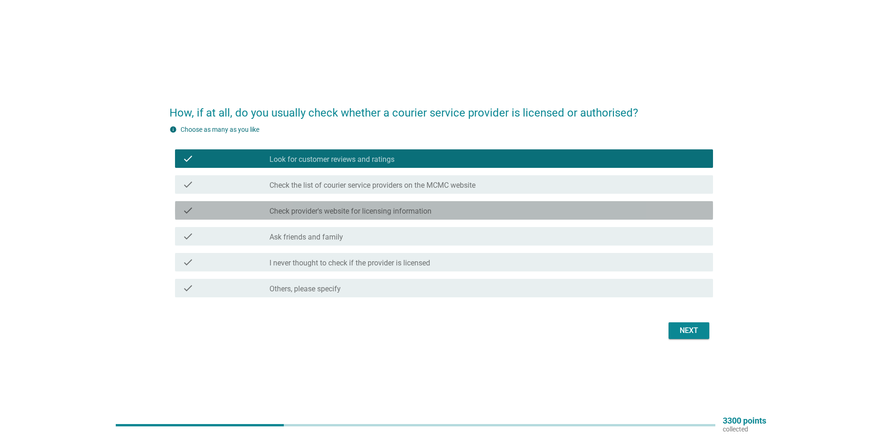
click at [364, 210] on label "Check provider's website for licensing information" at bounding box center [350, 211] width 162 height 9
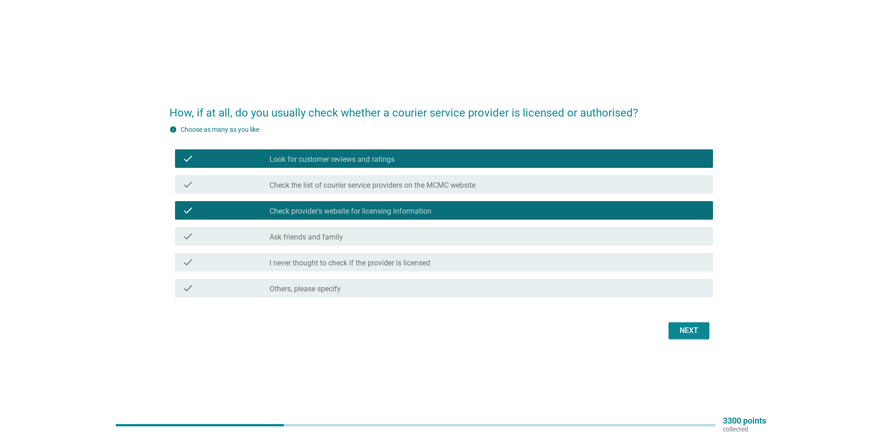
click at [364, 210] on label "Check provider's website for licensing information" at bounding box center [350, 211] width 162 height 9
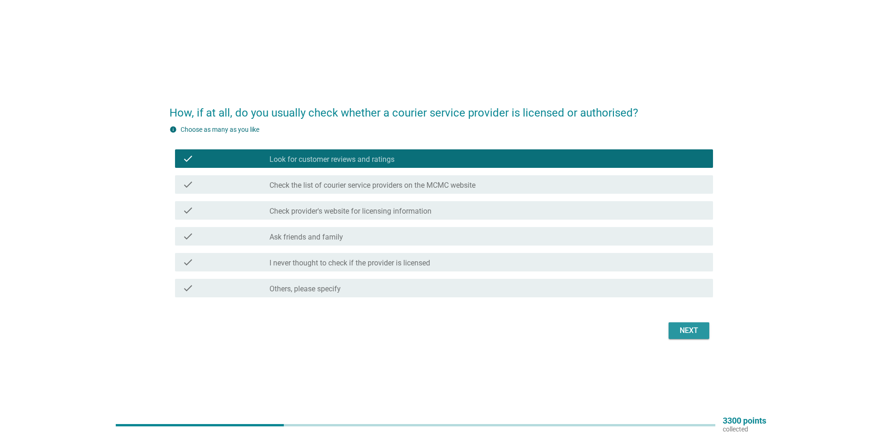
drag, startPoint x: 683, startPoint y: 332, endPoint x: 667, endPoint y: 325, distance: 16.8
click at [683, 332] on div "Next" at bounding box center [689, 330] width 26 height 11
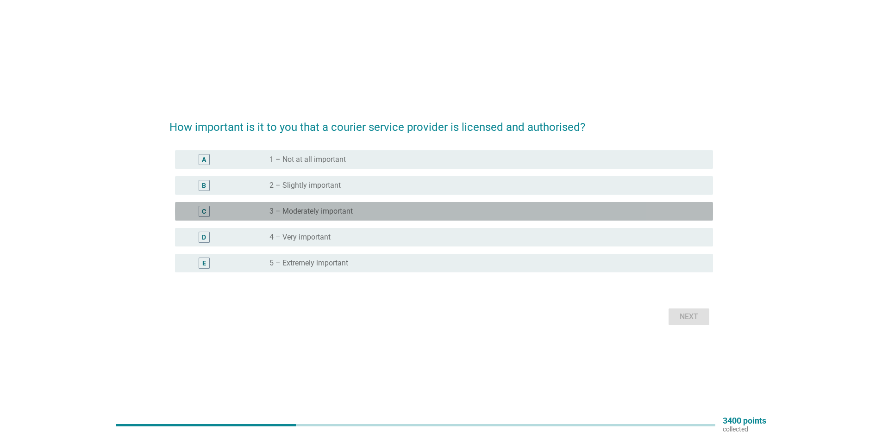
drag, startPoint x: 348, startPoint y: 214, endPoint x: 389, endPoint y: 214, distance: 40.7
click at [348, 214] on label "3 – Moderately important" at bounding box center [310, 211] width 83 height 9
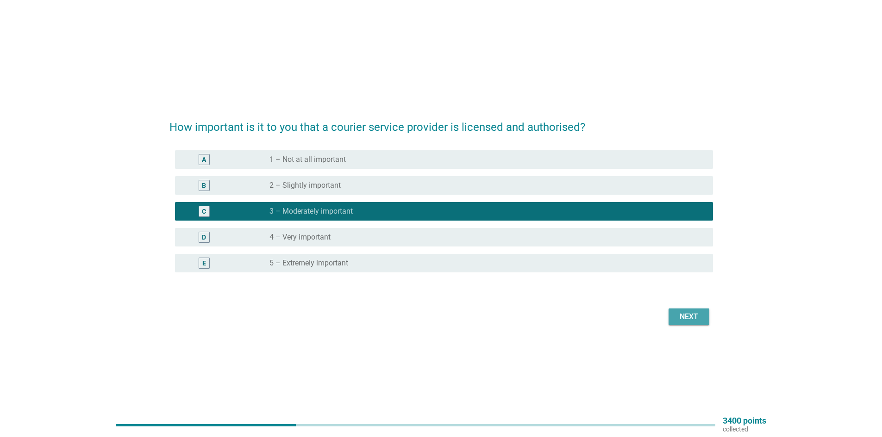
click at [678, 320] on div "Next" at bounding box center [689, 316] width 26 height 11
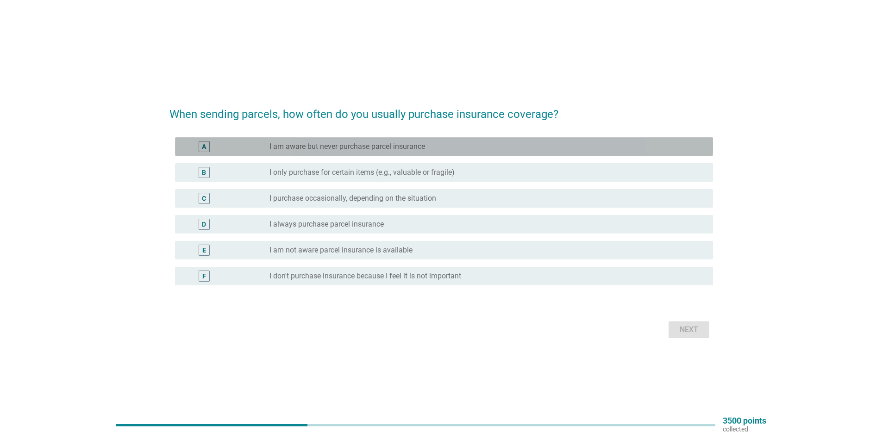
click at [361, 147] on label "I am aware but never purchase parcel insurance" at bounding box center [346, 146] width 155 height 9
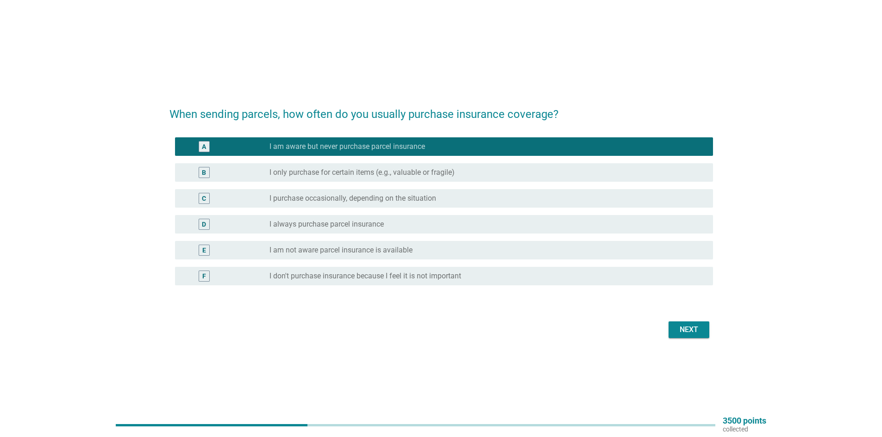
click at [700, 327] on div "Next" at bounding box center [689, 329] width 26 height 11
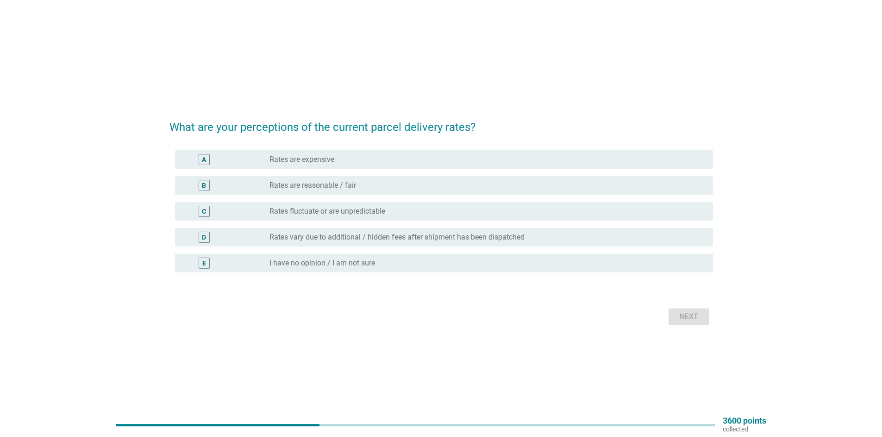
click at [342, 188] on label "Rates are reasonable / fair" at bounding box center [312, 185] width 87 height 9
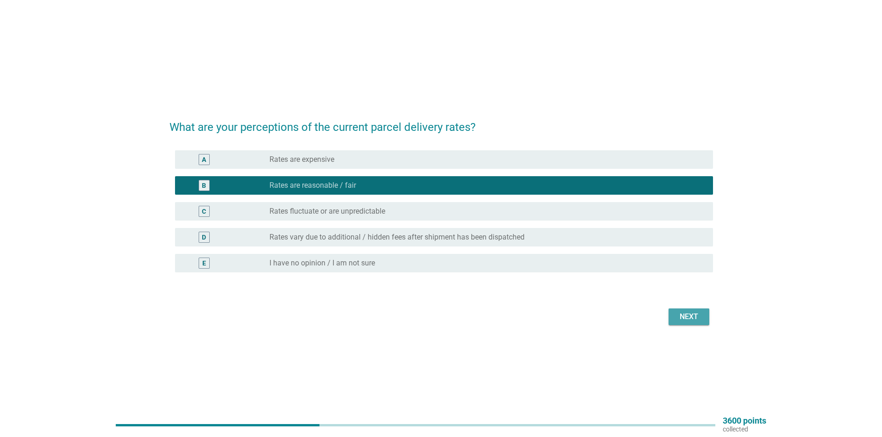
click at [684, 311] on div "Next" at bounding box center [689, 316] width 26 height 11
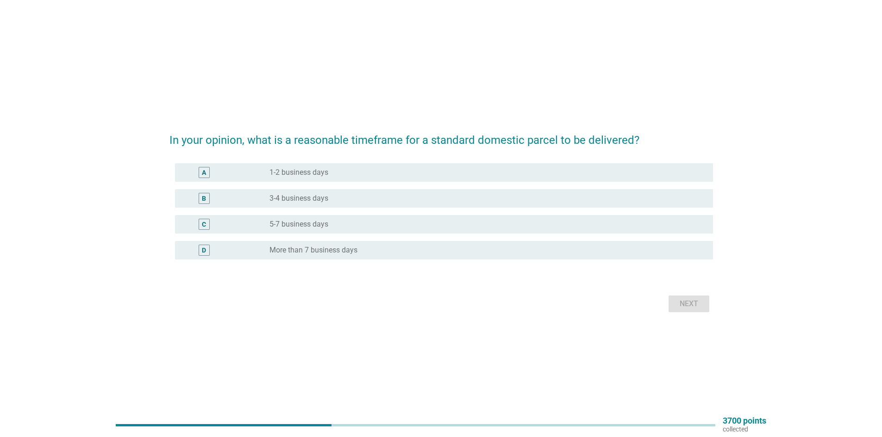
click at [308, 169] on label "1-2 business days" at bounding box center [298, 172] width 59 height 9
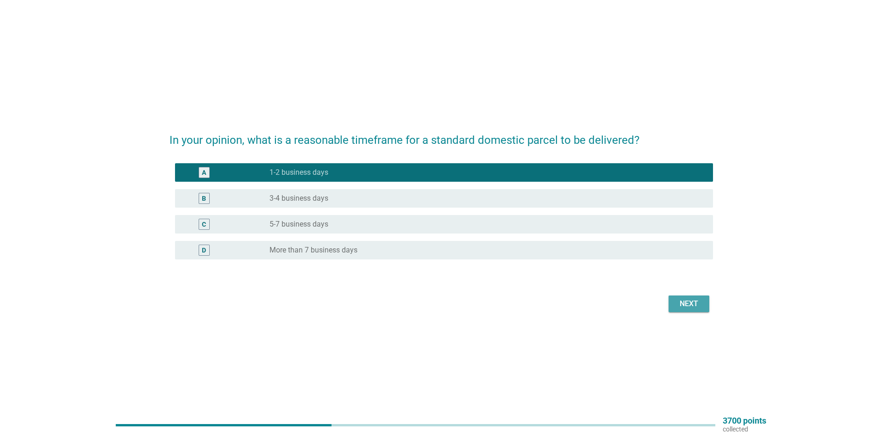
click at [687, 309] on div "Next" at bounding box center [689, 303] width 26 height 11
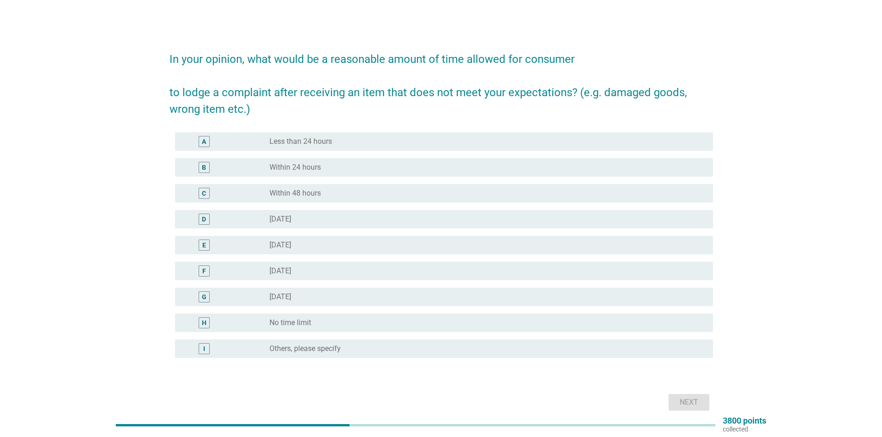
click at [317, 143] on label "Less than 24 hours" at bounding box center [300, 141] width 62 height 9
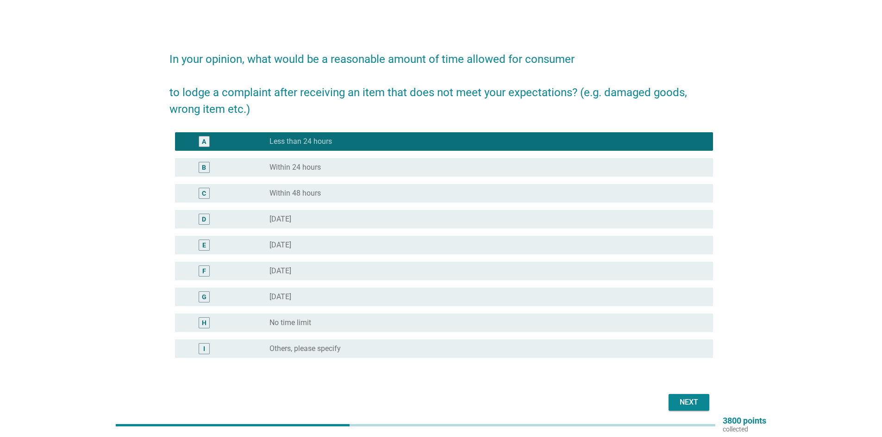
click at [679, 400] on div "Next" at bounding box center [689, 402] width 26 height 11
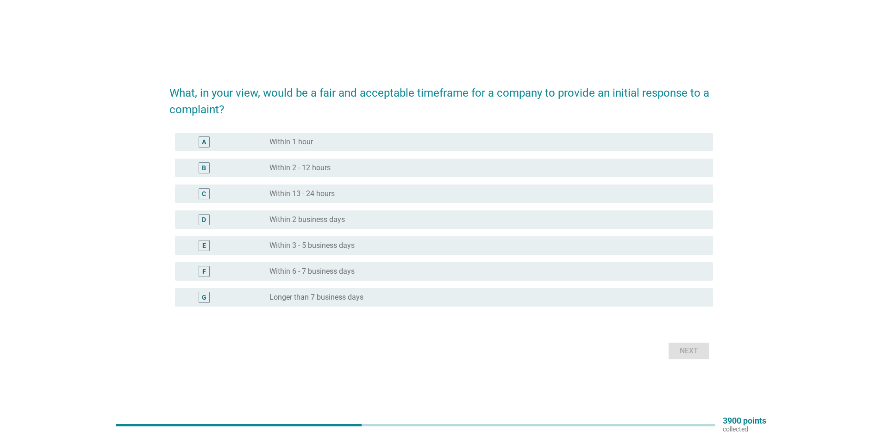
click at [297, 191] on label "Within 13 - 24 hours" at bounding box center [301, 193] width 65 height 9
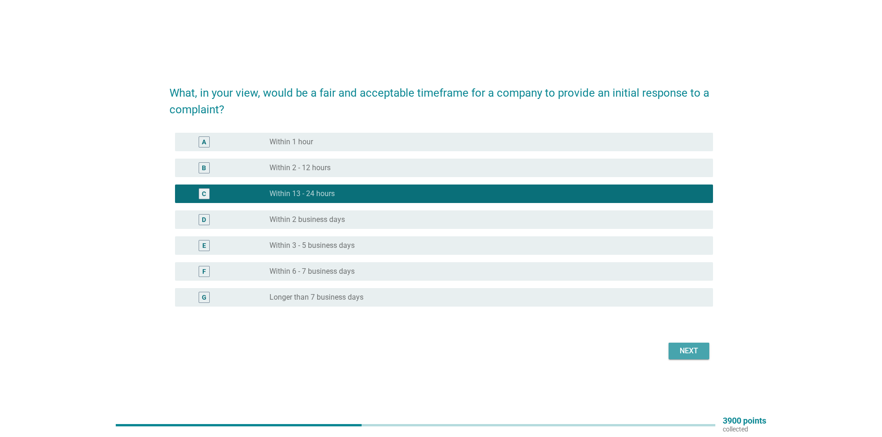
click at [698, 350] on div "Next" at bounding box center [689, 351] width 26 height 11
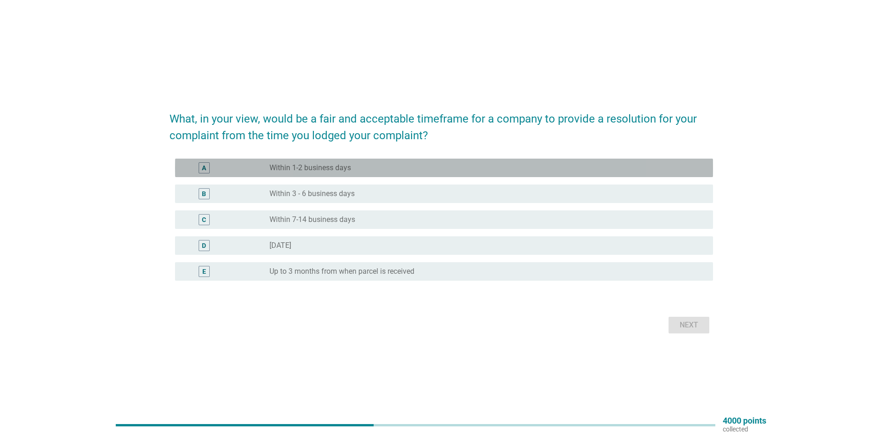
click at [314, 167] on label "Within 1-2 business days" at bounding box center [309, 167] width 81 height 9
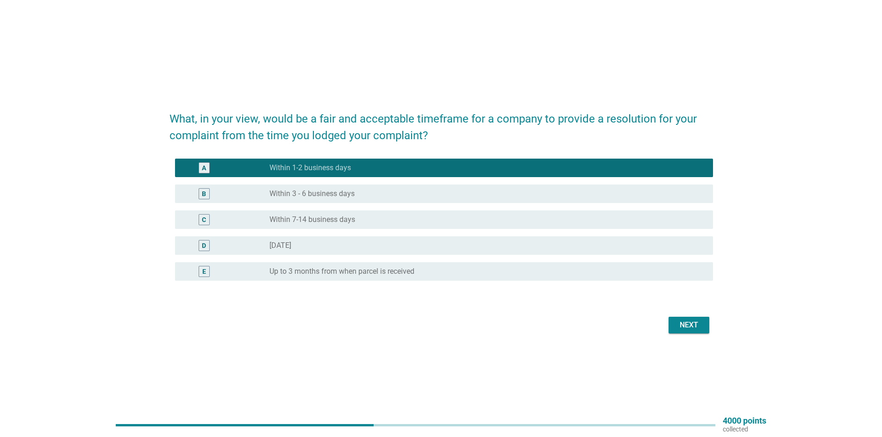
click at [684, 327] on div "Next" at bounding box center [689, 325] width 26 height 11
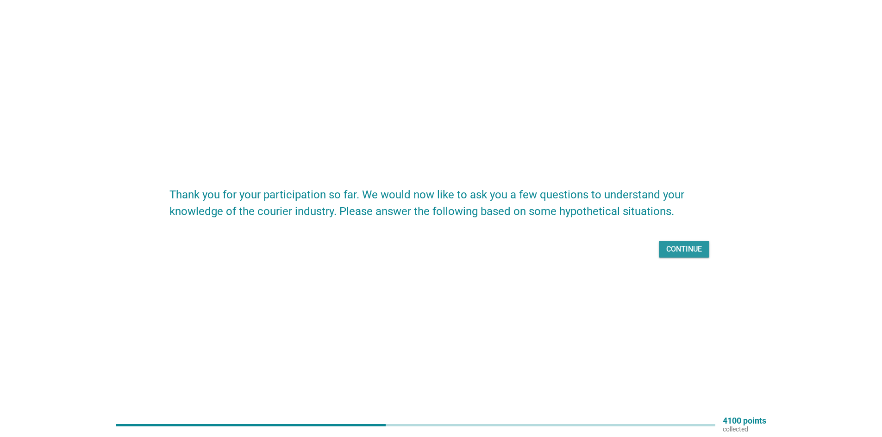
click at [680, 251] on div "Continue" at bounding box center [684, 249] width 36 height 11
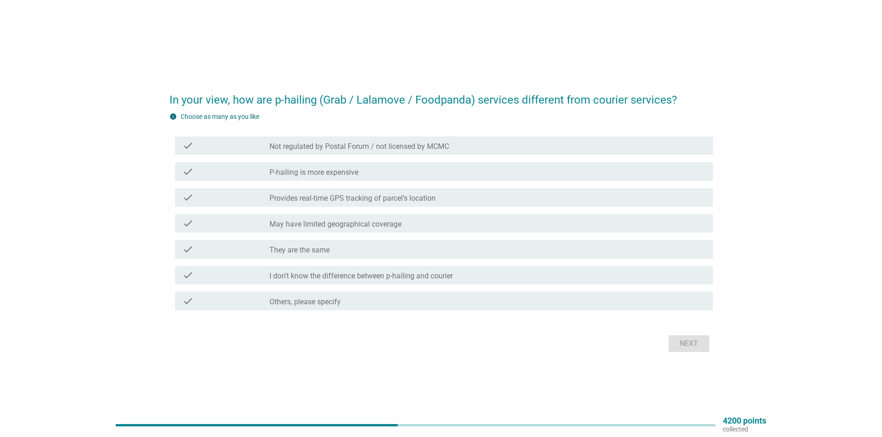
click at [360, 174] on div "check_box_outline_blank P-hailing is more expensive" at bounding box center [487, 171] width 436 height 11
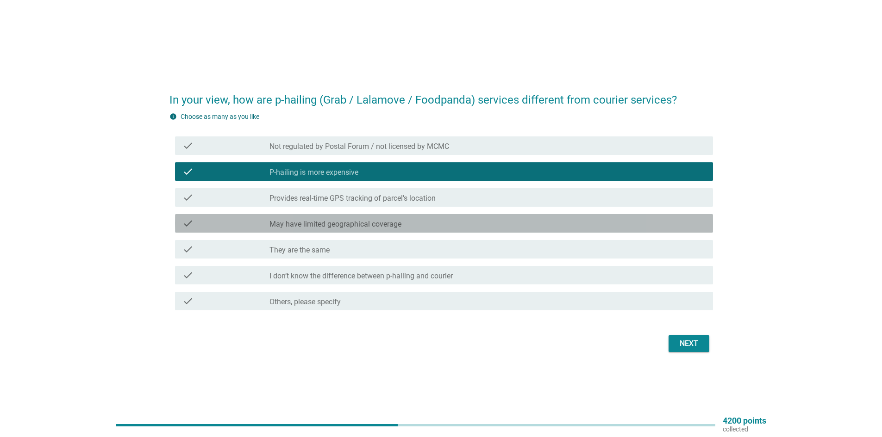
click at [383, 224] on label "May have limited geographical coverage" at bounding box center [335, 224] width 132 height 9
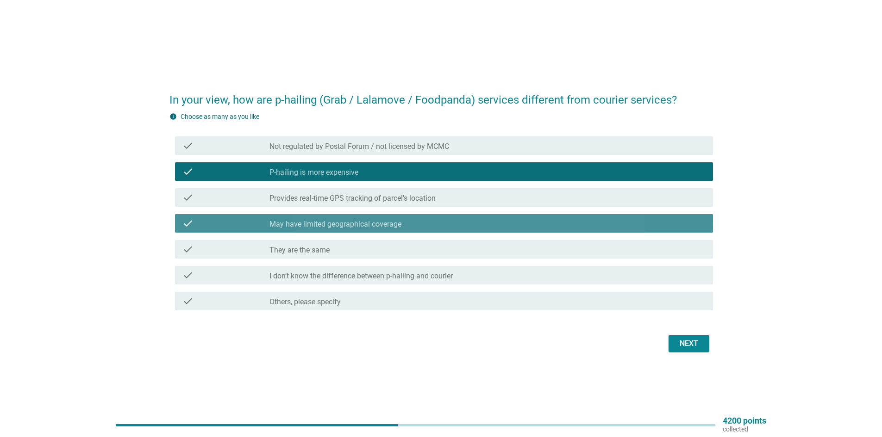
click at [383, 224] on label "May have limited geographical coverage" at bounding box center [335, 224] width 132 height 9
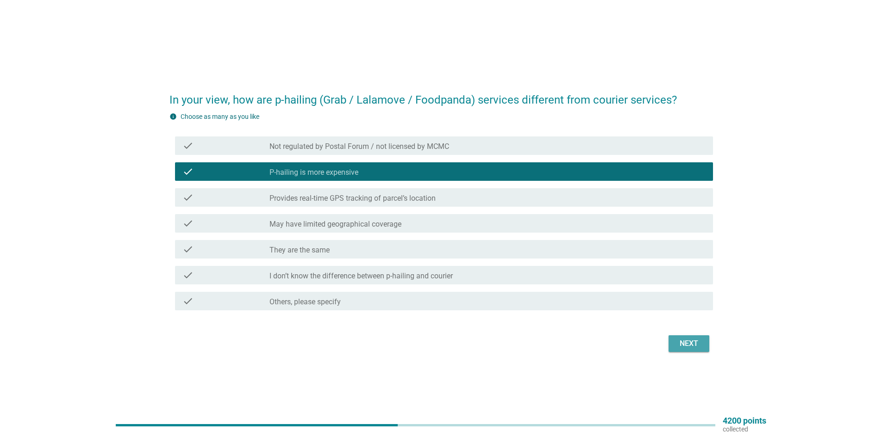
click at [690, 337] on button "Next" at bounding box center [688, 343] width 41 height 17
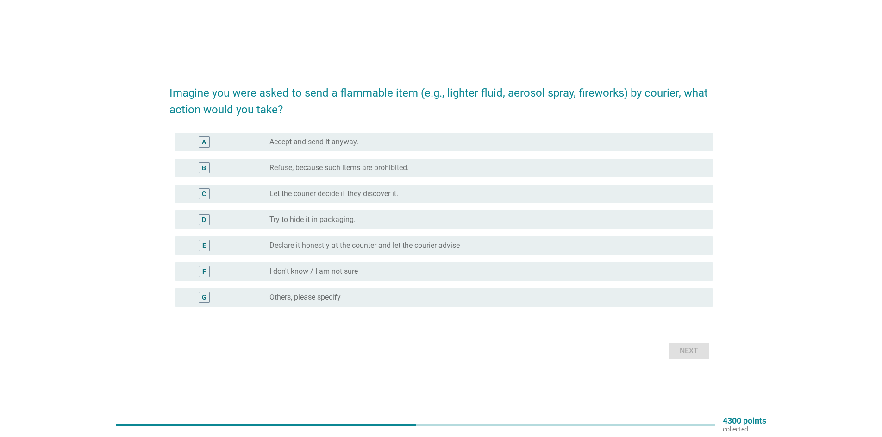
click at [379, 174] on div "B radio_button_unchecked Refuse, because such items are prohibited." at bounding box center [444, 168] width 538 height 19
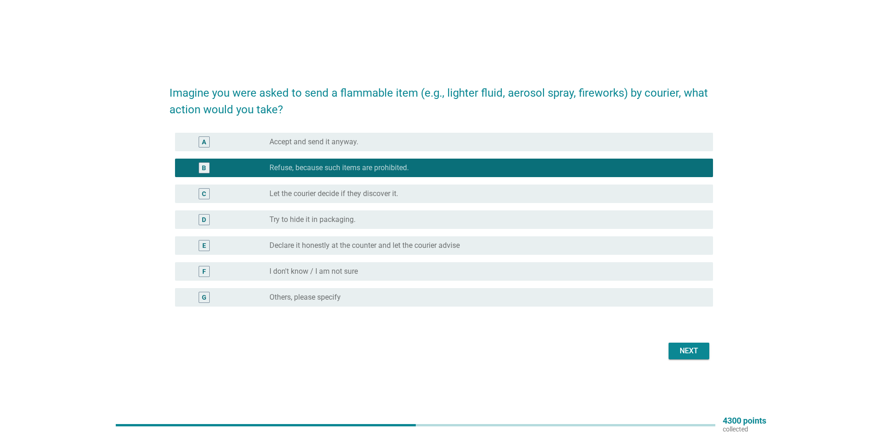
click at [679, 358] on button "Next" at bounding box center [688, 351] width 41 height 17
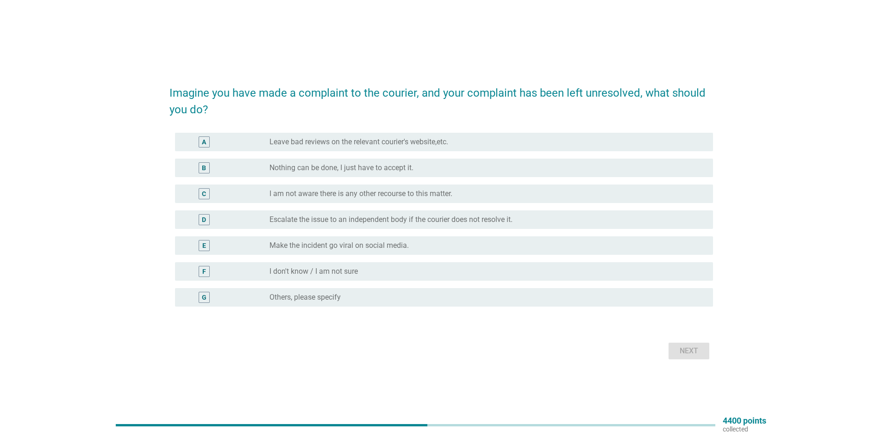
click at [328, 221] on label "Escalate the issue to an independent body if the courier does not resolve it." at bounding box center [390, 219] width 243 height 9
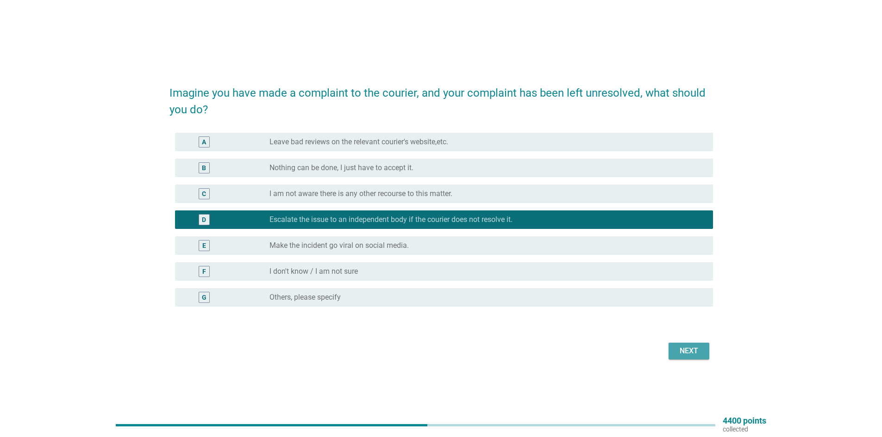
click at [680, 353] on div "Next" at bounding box center [689, 351] width 26 height 11
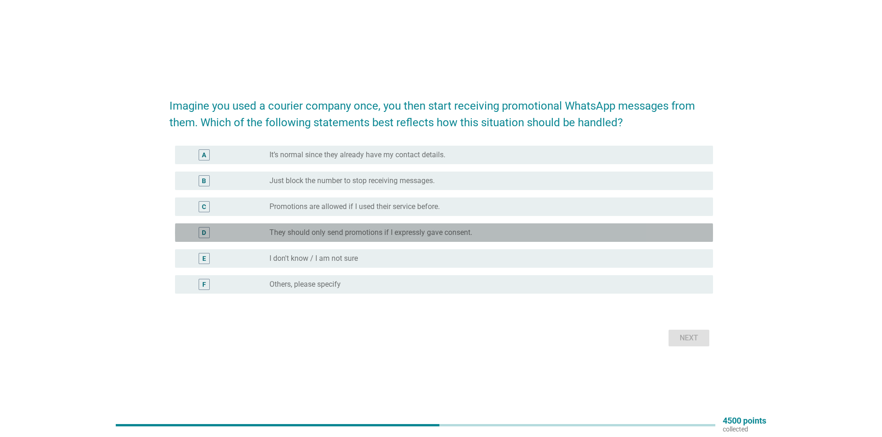
click at [335, 233] on label "They should only send promotions if I expressly gave consent." at bounding box center [370, 232] width 203 height 9
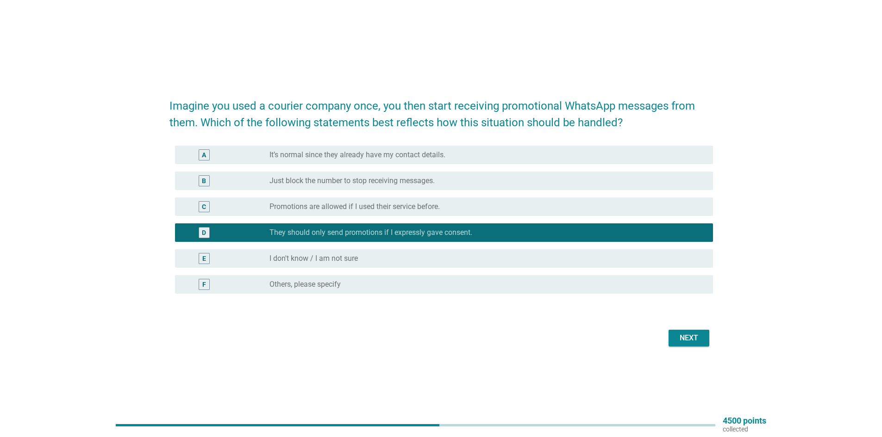
click at [684, 338] on div "Next" at bounding box center [689, 338] width 26 height 11
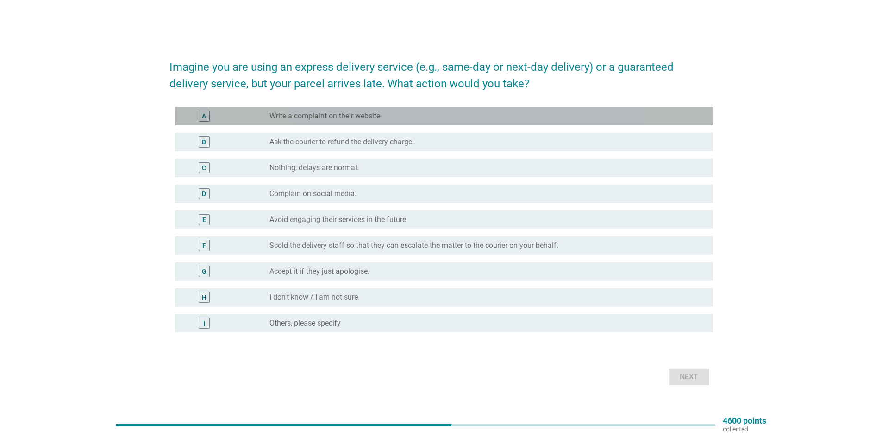
click at [378, 110] on div "A radio_button_unchecked Write a complaint on their website" at bounding box center [444, 116] width 538 height 19
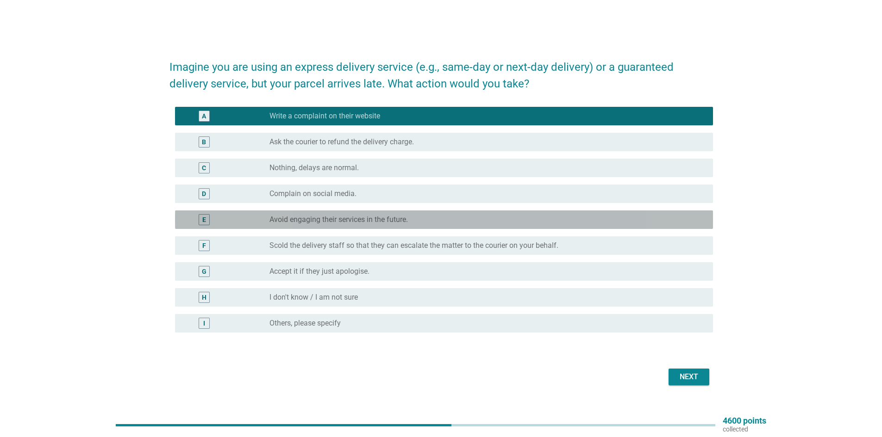
click at [375, 219] on label "Avoid engaging their services in the future." at bounding box center [338, 219] width 138 height 9
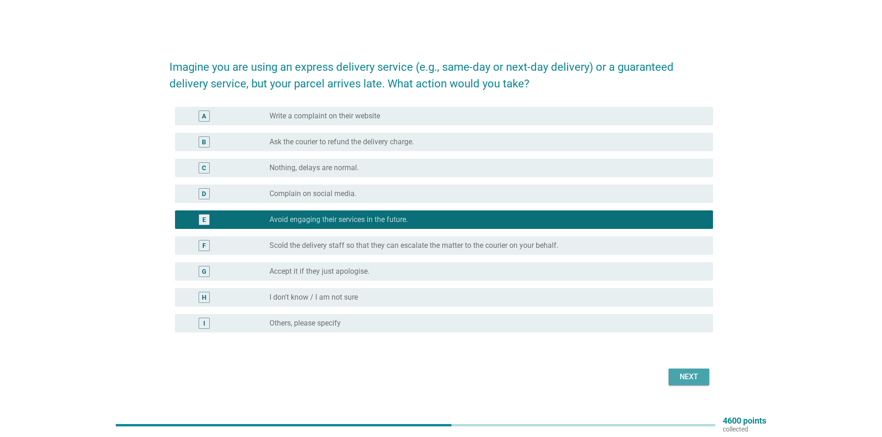
click at [677, 374] on div "Next" at bounding box center [689, 377] width 26 height 11
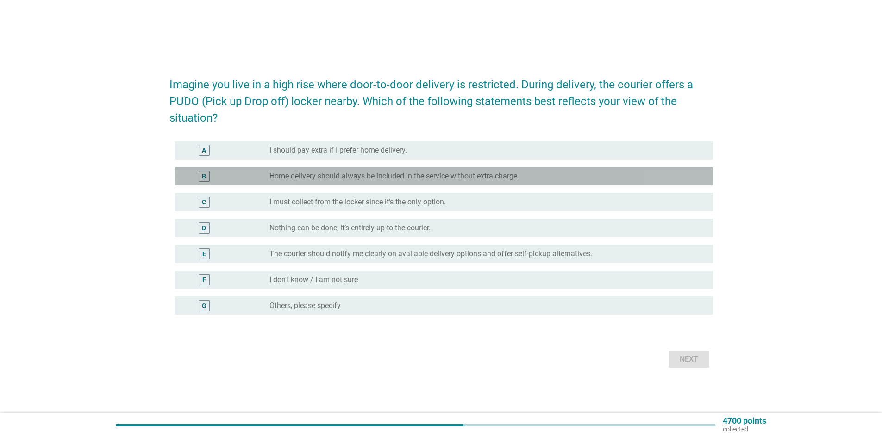
click at [320, 177] on label "Home delivery should always be included in the service without extra charge." at bounding box center [393, 176] width 249 height 9
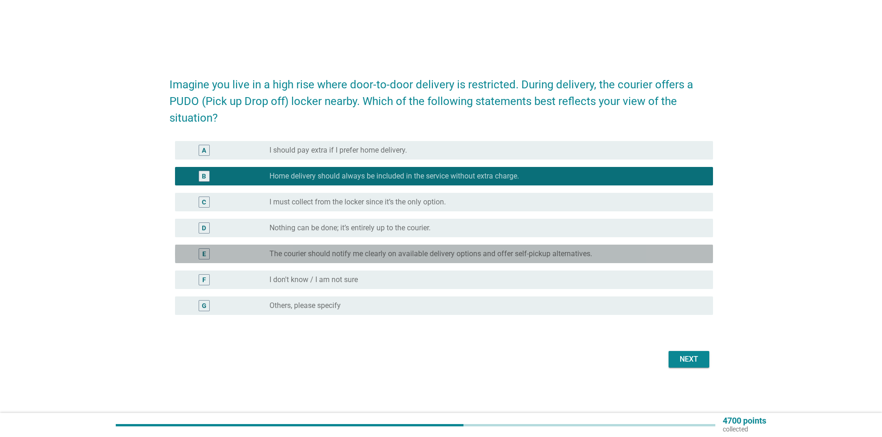
click at [357, 256] on label "The courier should notify me clearly on available delivery options and offer se…" at bounding box center [430, 253] width 323 height 9
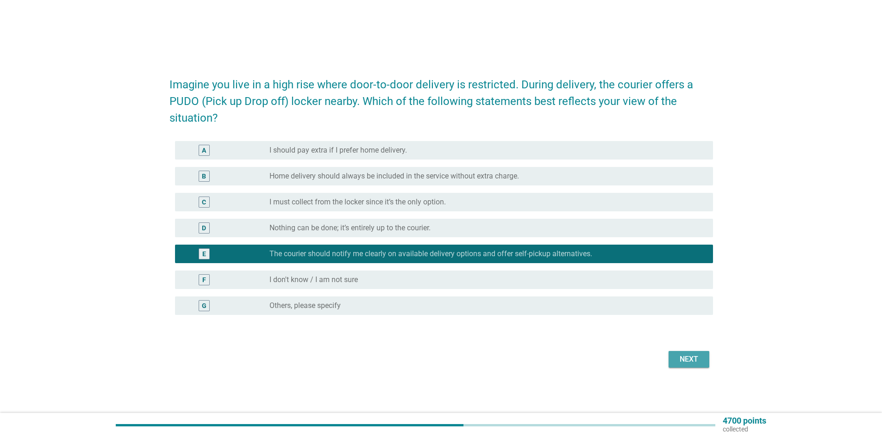
click at [689, 360] on div "Next" at bounding box center [689, 359] width 26 height 11
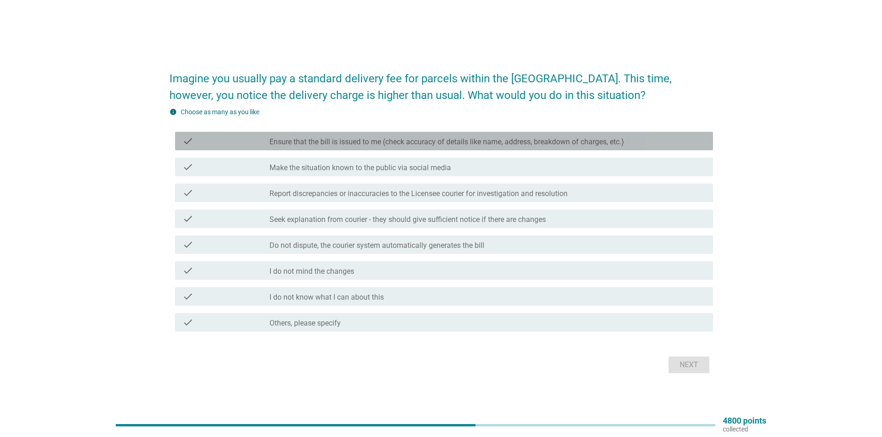
click at [446, 143] on label "Ensure that the bill is issued to me (check accuracy of details like name, addr…" at bounding box center [446, 141] width 354 height 9
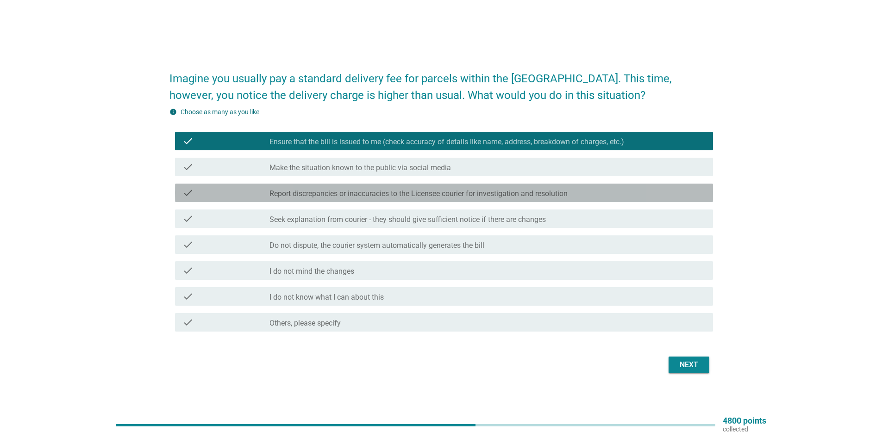
click at [404, 192] on label "Report discrepancies or inaccuracies to the Licensee courier for investigation …" at bounding box center [418, 193] width 298 height 9
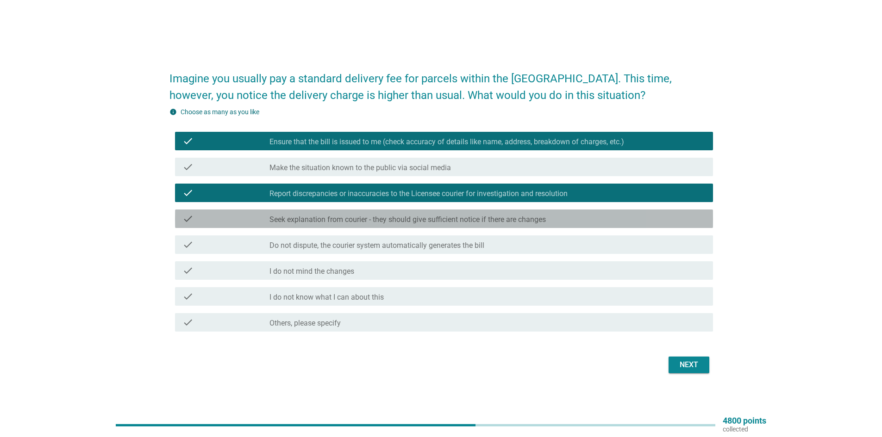
click at [400, 227] on div "check check_box_outline_blank Seek explanation from courier - they should give …" at bounding box center [444, 219] width 538 height 19
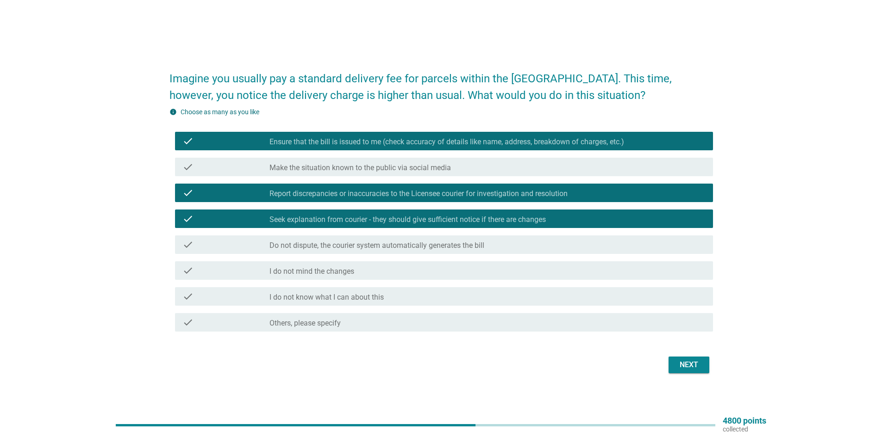
click at [697, 364] on div "Next" at bounding box center [689, 365] width 26 height 11
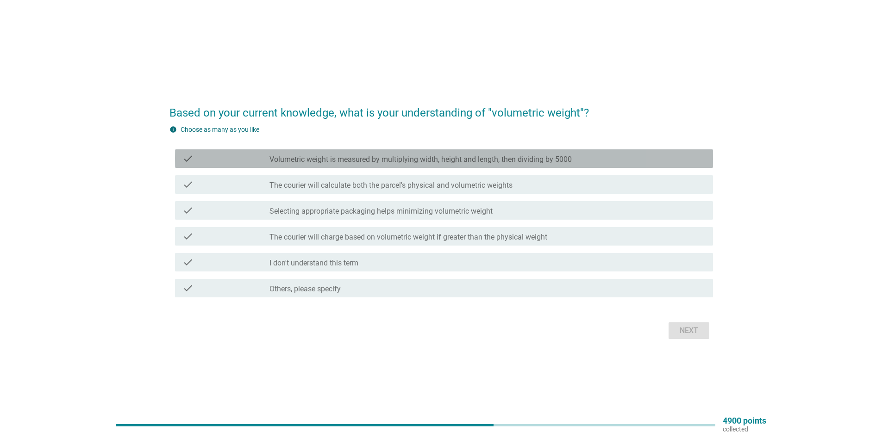
click at [511, 155] on div "check_box_outline_blank Volumetric weight is measured by multiplying width, hei…" at bounding box center [487, 158] width 436 height 11
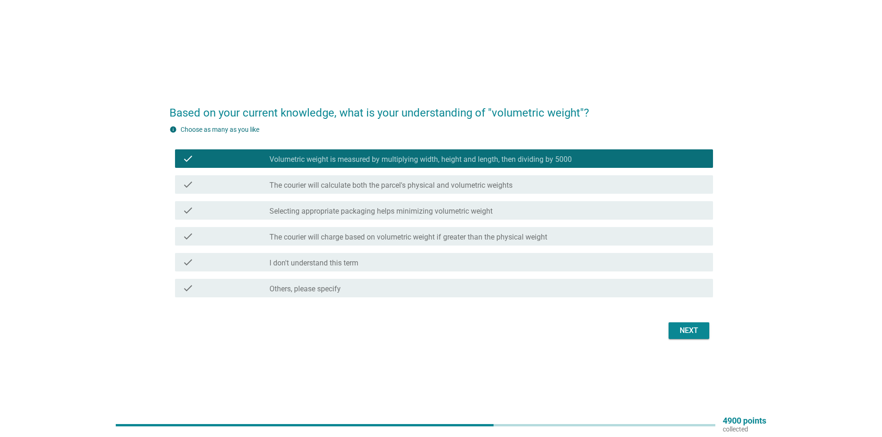
click at [414, 263] on div "check_box_outline_blank I don't understand this term" at bounding box center [487, 262] width 436 height 11
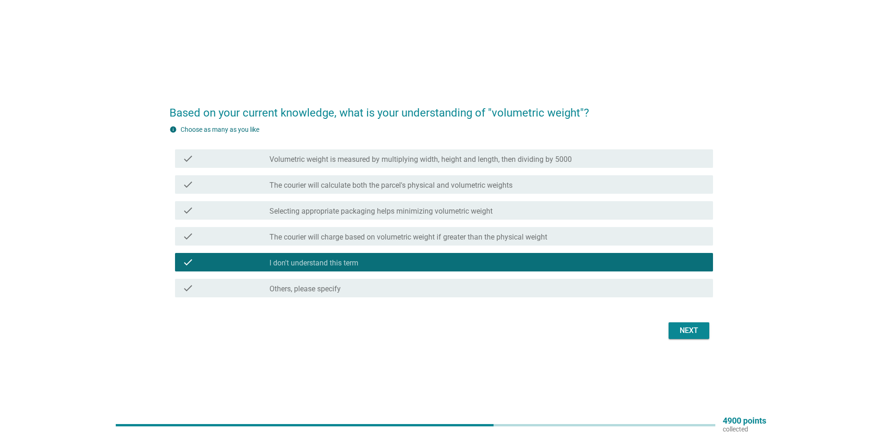
click at [693, 325] on div "Next" at bounding box center [689, 330] width 26 height 11
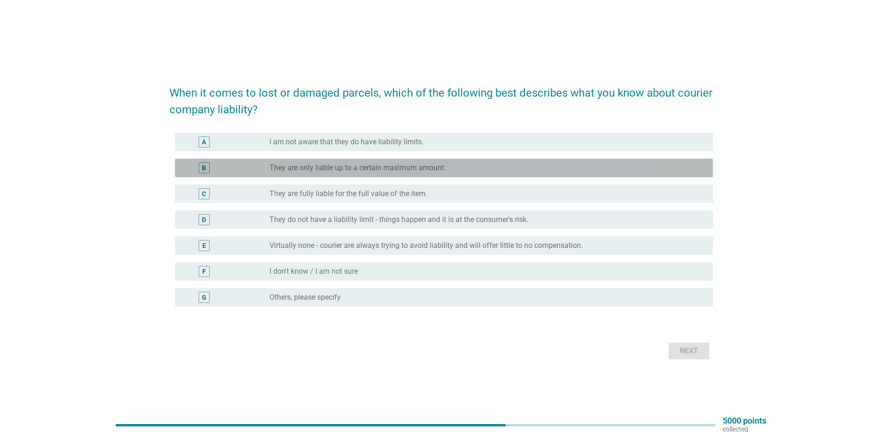
click at [374, 165] on label "They are only liable up to a certain maximum amount." at bounding box center [357, 167] width 176 height 9
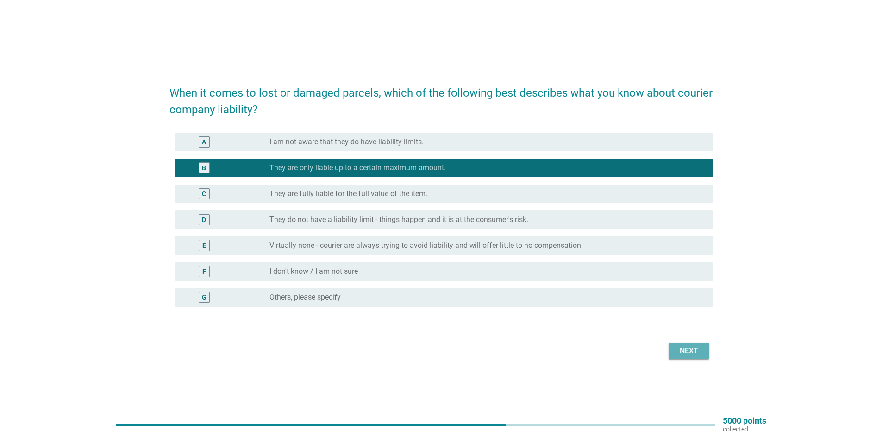
click at [702, 360] on div "Next" at bounding box center [440, 351] width 543 height 22
click at [684, 351] on div "Next" at bounding box center [689, 351] width 26 height 11
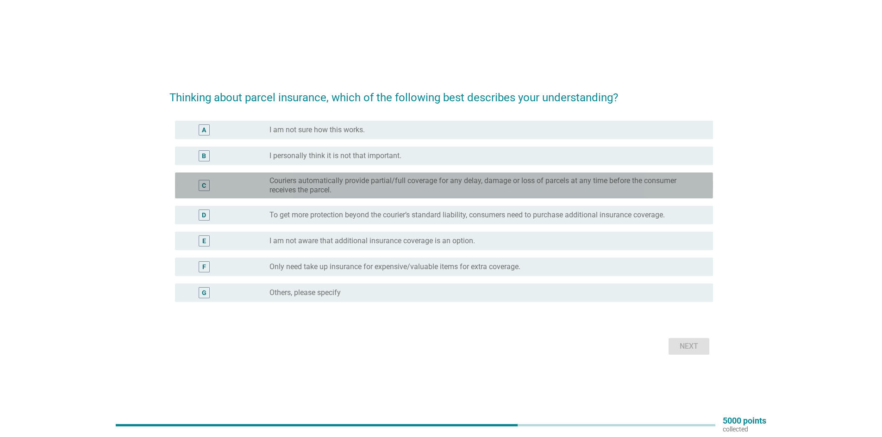
click at [588, 186] on label "Couriers automatically provide partial/full coverage for any delay, damage or l…" at bounding box center [483, 185] width 429 height 19
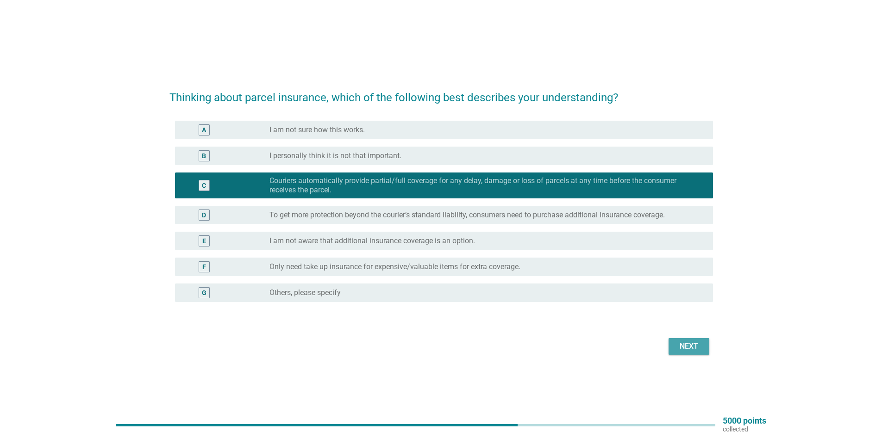
click at [696, 352] on button "Next" at bounding box center [688, 346] width 41 height 17
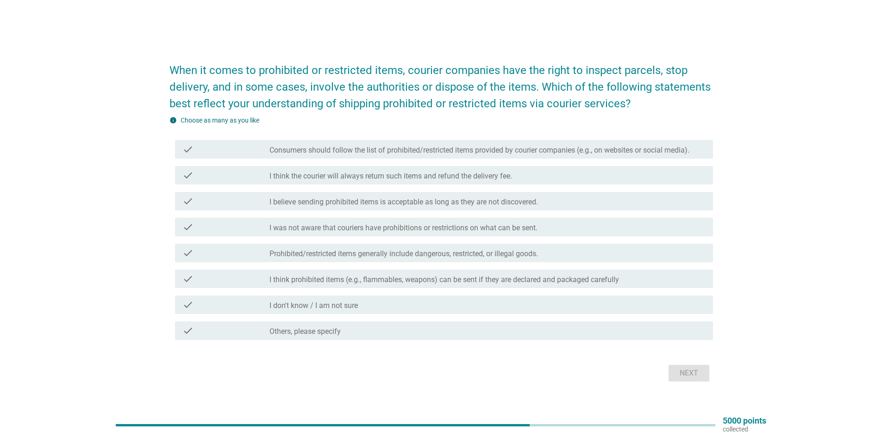
click at [632, 154] on label "Consumers should follow the list of prohibited/restricted items provided by cou…" at bounding box center [479, 150] width 420 height 9
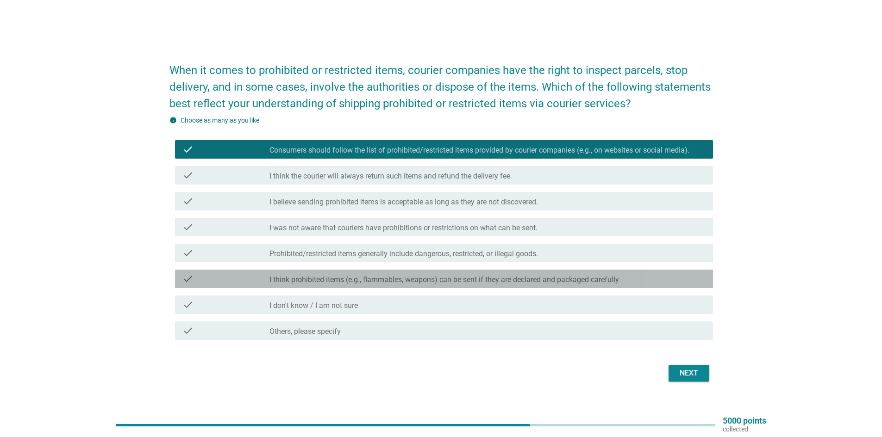
click at [533, 285] on div "check check_box_outline_blank I think prohibited items (e.g., flammables, weapo…" at bounding box center [444, 279] width 538 height 19
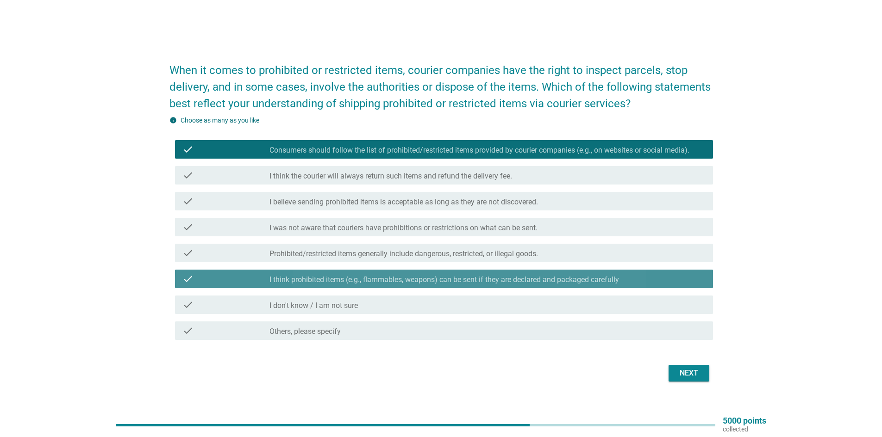
click at [522, 280] on label "I think prohibited items (e.g., flammables, weapons) can be sent if they are de…" at bounding box center [443, 279] width 349 height 9
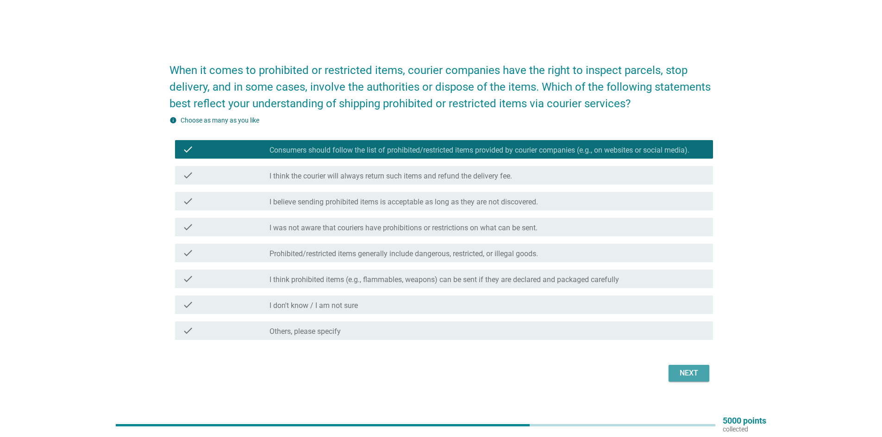
click at [686, 375] on div "Next" at bounding box center [689, 373] width 26 height 11
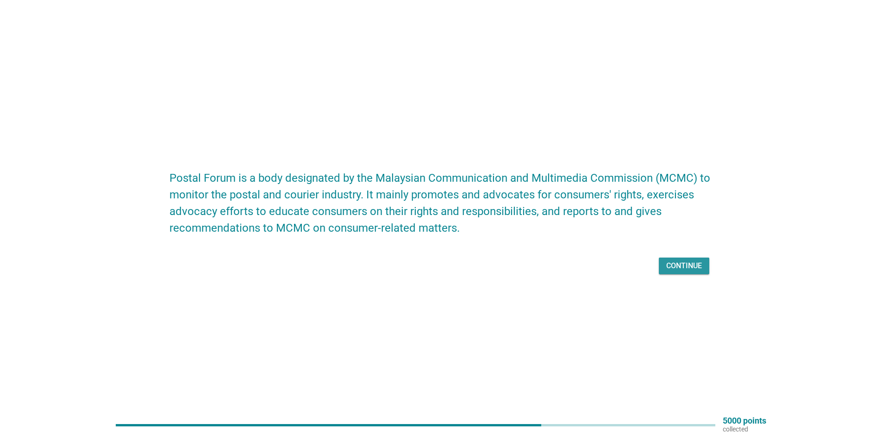
click at [694, 261] on div "Continue" at bounding box center [684, 266] width 36 height 11
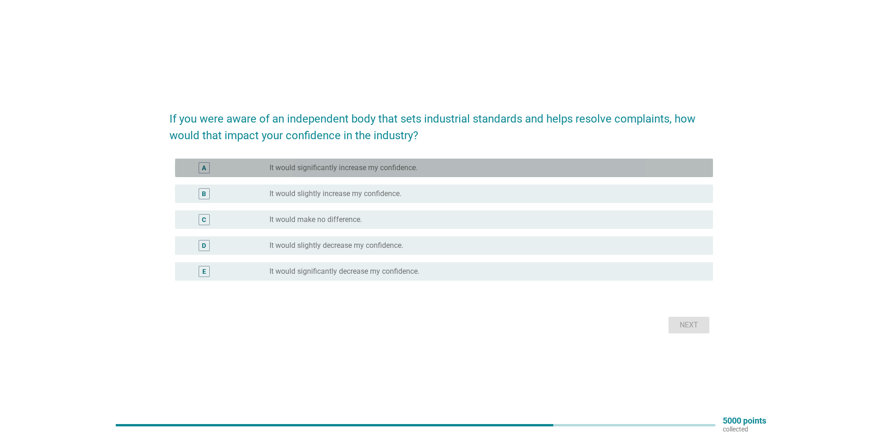
click at [313, 168] on label "It would significantly increase my confidence." at bounding box center [343, 167] width 148 height 9
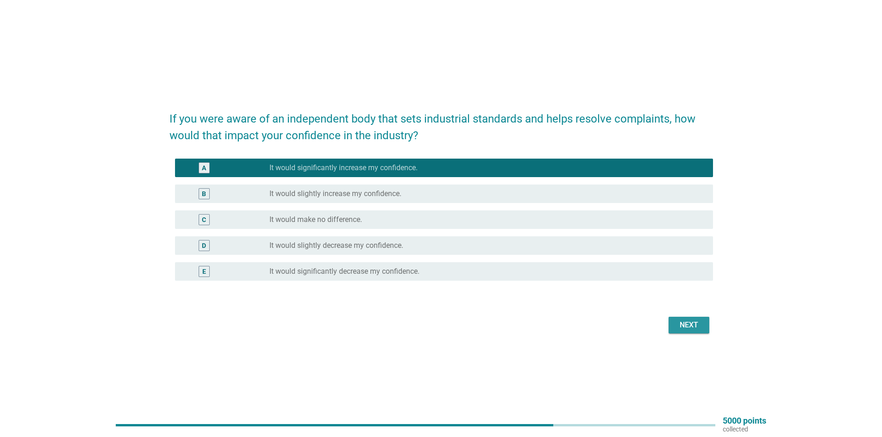
click at [690, 328] on div "Next" at bounding box center [689, 325] width 26 height 11
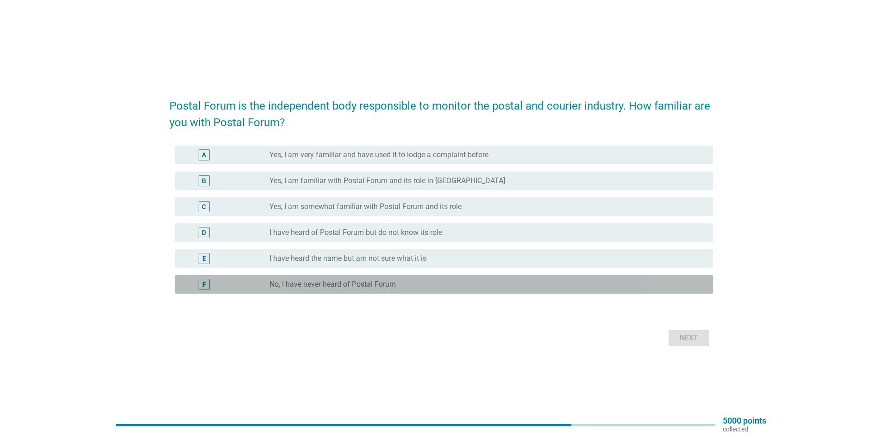
click at [347, 281] on label "No, I have never heard of Postal Forum" at bounding box center [332, 284] width 126 height 9
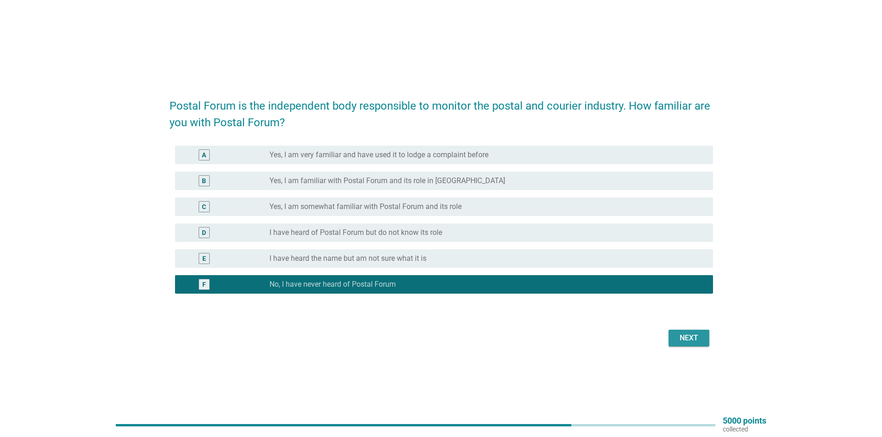
click at [690, 339] on div "Next" at bounding box center [689, 338] width 26 height 11
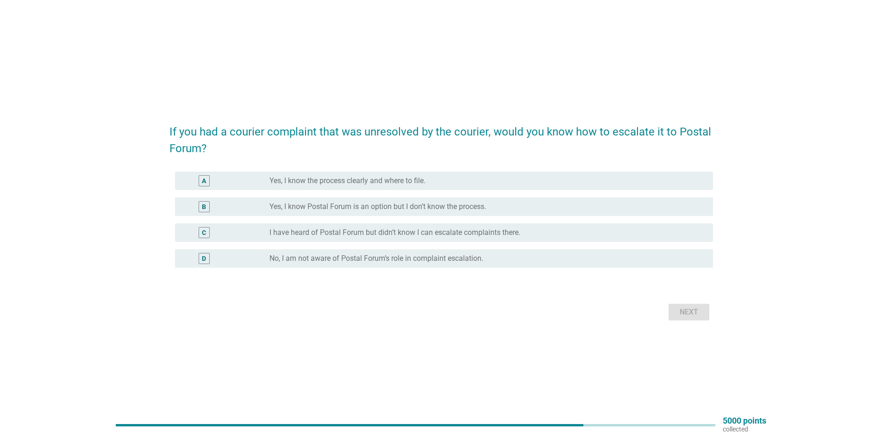
click at [332, 260] on label "No, I am not aware of Postal Forum’s role in complaint escalation." at bounding box center [376, 258] width 214 height 9
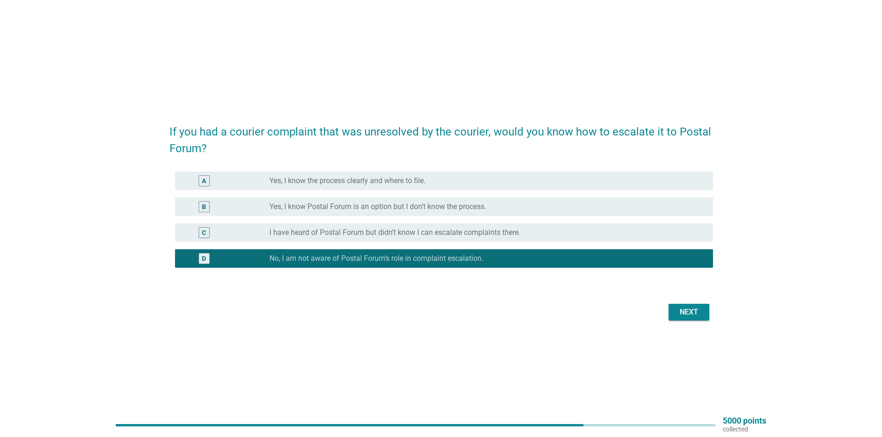
click at [690, 313] on div "Next" at bounding box center [689, 312] width 26 height 11
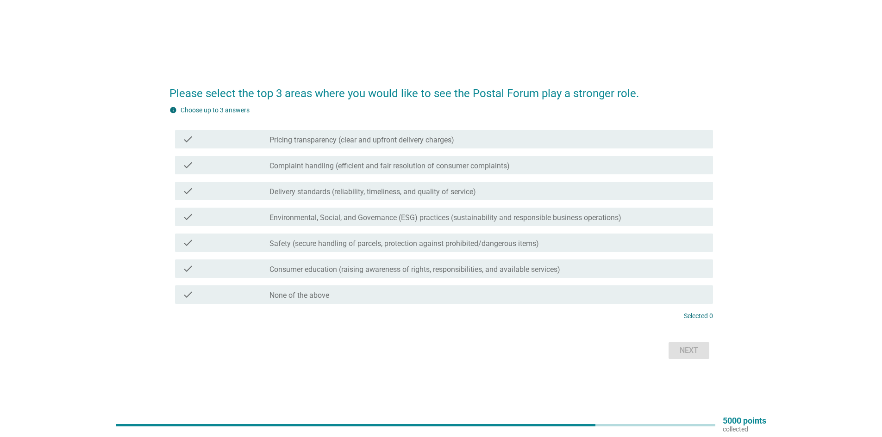
click at [328, 190] on label "Delivery standards (reliability, timeliness, and quality of service)" at bounding box center [372, 191] width 206 height 9
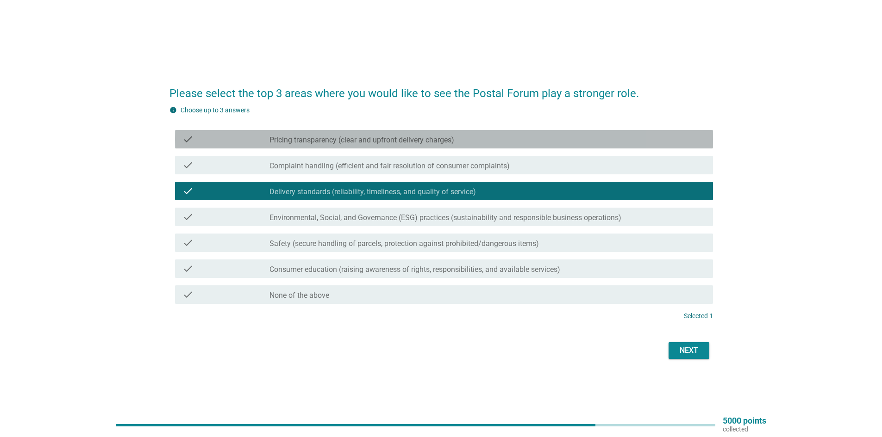
click at [358, 139] on label "Pricing transparency (clear and upfront delivery charges)" at bounding box center [361, 140] width 185 height 9
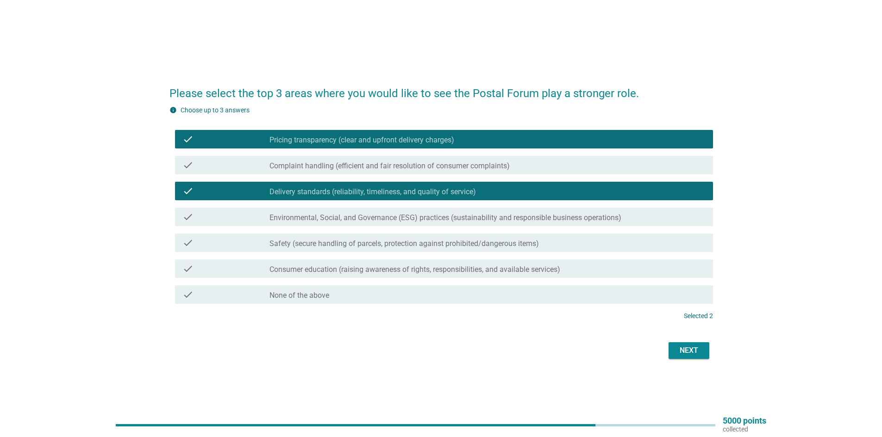
click at [325, 247] on label "Safety (secure handling of parcels, protection against prohibited/dangerous ite…" at bounding box center [403, 243] width 269 height 9
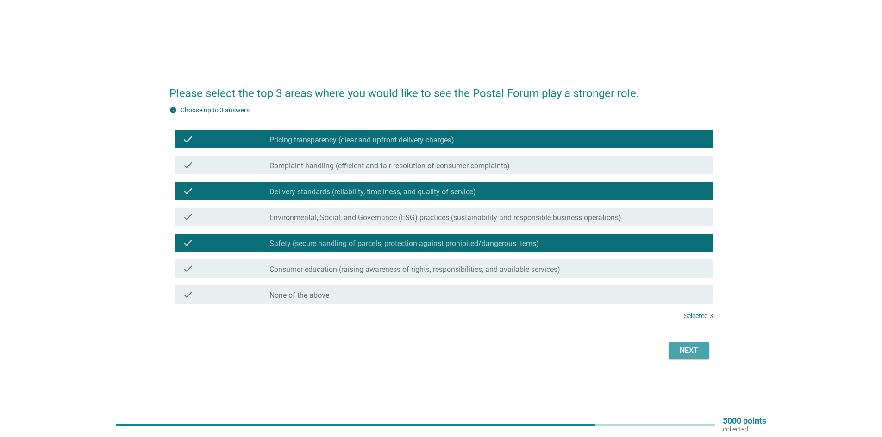
click at [683, 352] on div "Next" at bounding box center [689, 350] width 26 height 11
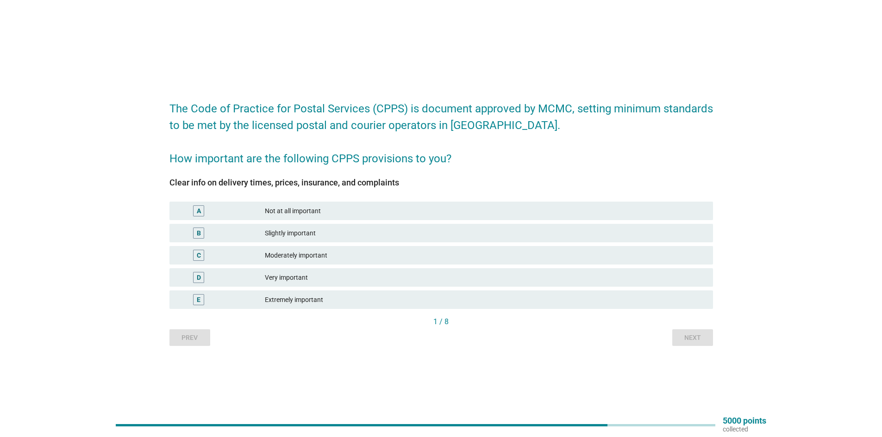
click at [320, 287] on div "D Very important" at bounding box center [441, 278] width 547 height 22
click at [307, 275] on div "Very important" at bounding box center [485, 277] width 441 height 11
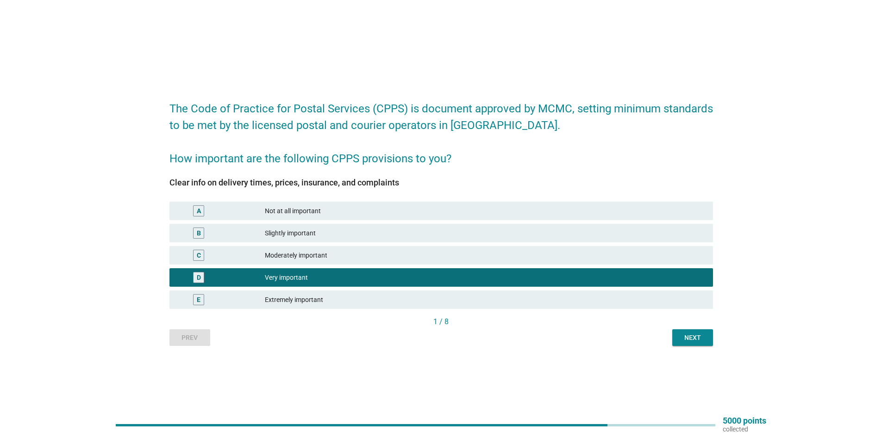
click at [680, 336] on div "Next" at bounding box center [692, 338] width 26 height 10
click at [680, 336] on div "Prev Next" at bounding box center [440, 337] width 543 height 17
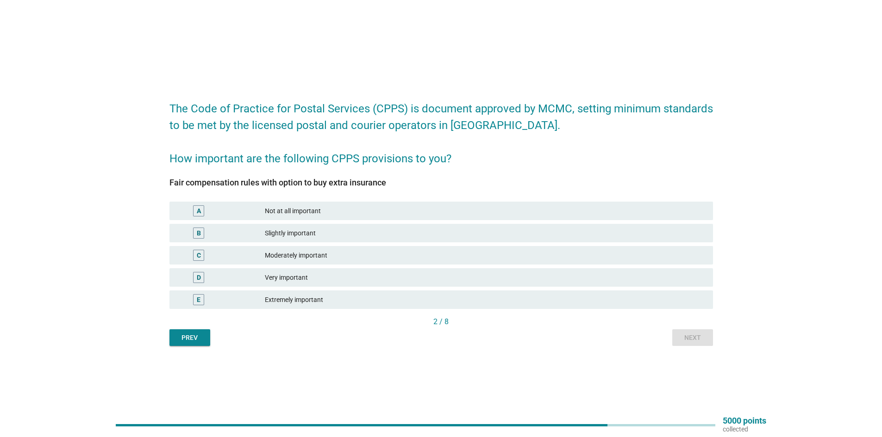
click at [302, 256] on div "Moderately important" at bounding box center [485, 255] width 441 height 11
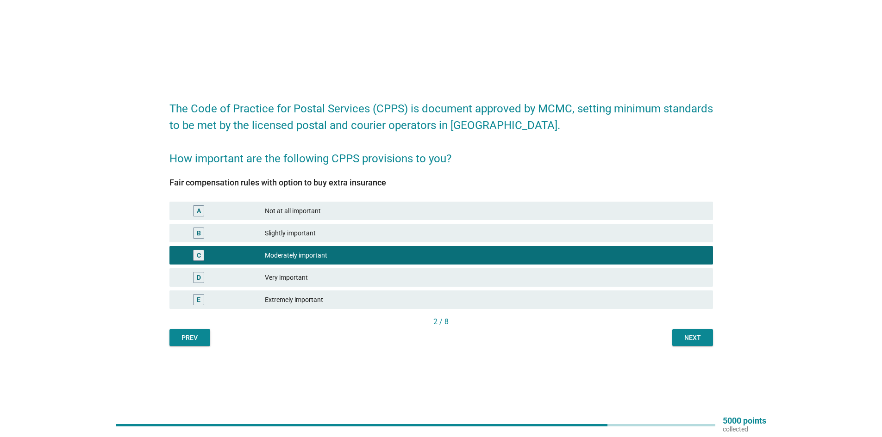
click at [688, 333] on div "Next" at bounding box center [692, 338] width 26 height 10
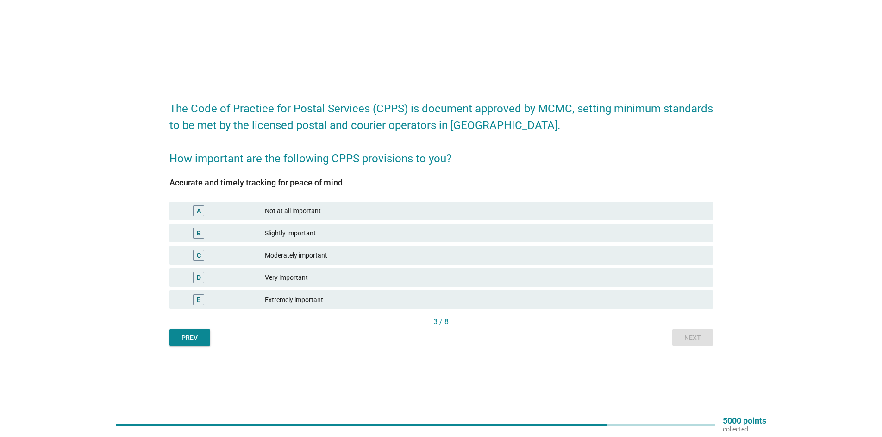
click at [303, 275] on div "Very important" at bounding box center [485, 277] width 441 height 11
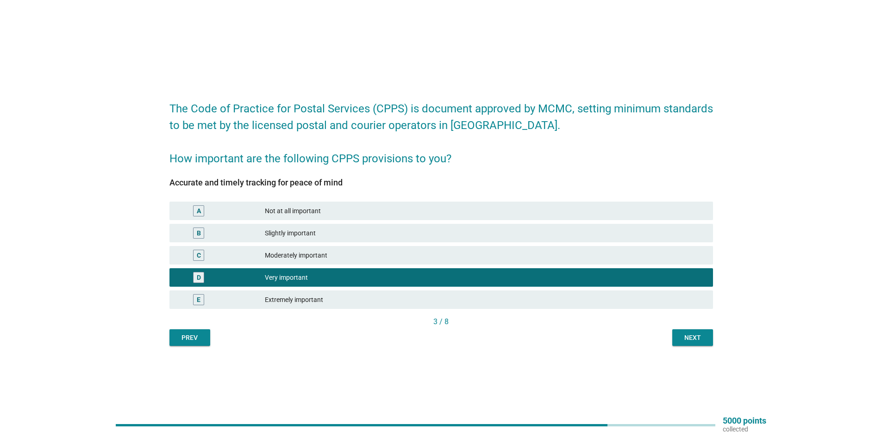
click at [686, 341] on div "Next" at bounding box center [692, 338] width 26 height 10
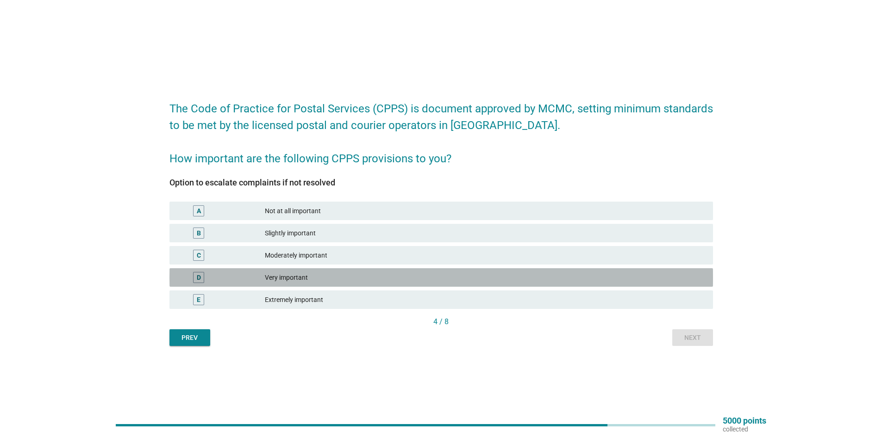
drag, startPoint x: 276, startPoint y: 274, endPoint x: 602, endPoint y: 310, distance: 328.6
click at [276, 274] on div "Very important" at bounding box center [485, 277] width 441 height 11
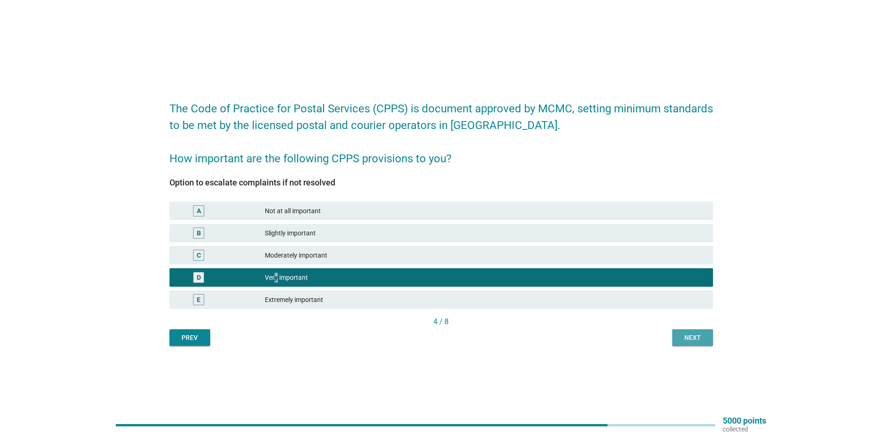
click at [699, 340] on div "Next" at bounding box center [692, 338] width 26 height 10
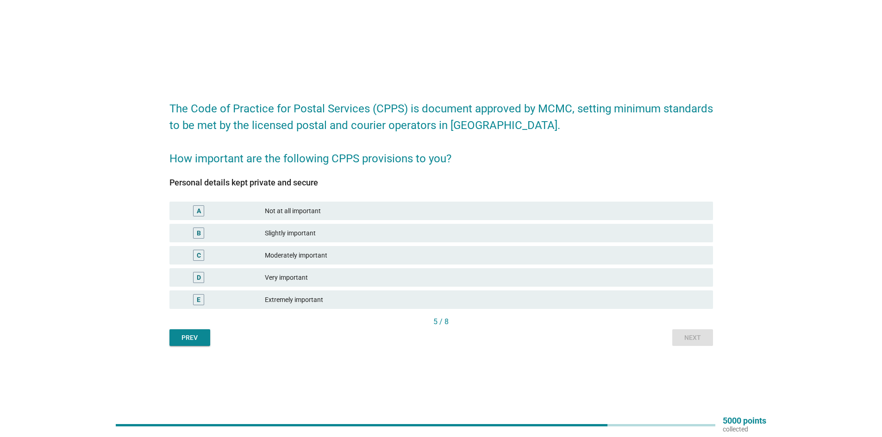
click at [314, 279] on div "Very important" at bounding box center [485, 277] width 441 height 11
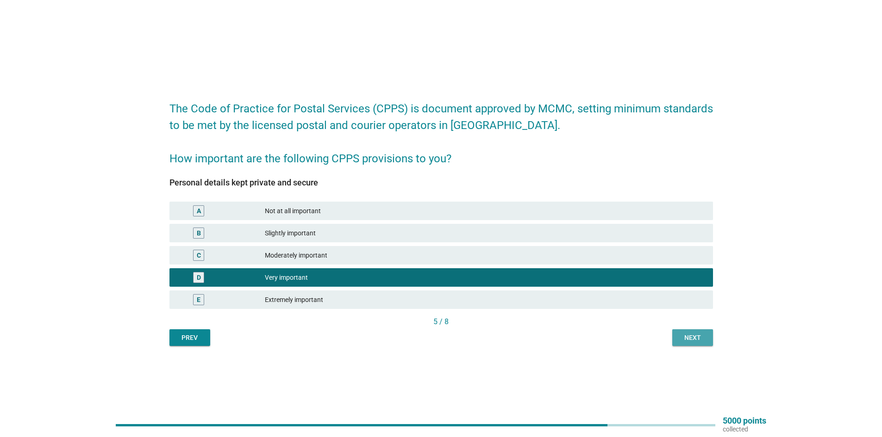
click at [692, 336] on div "Next" at bounding box center [692, 338] width 26 height 10
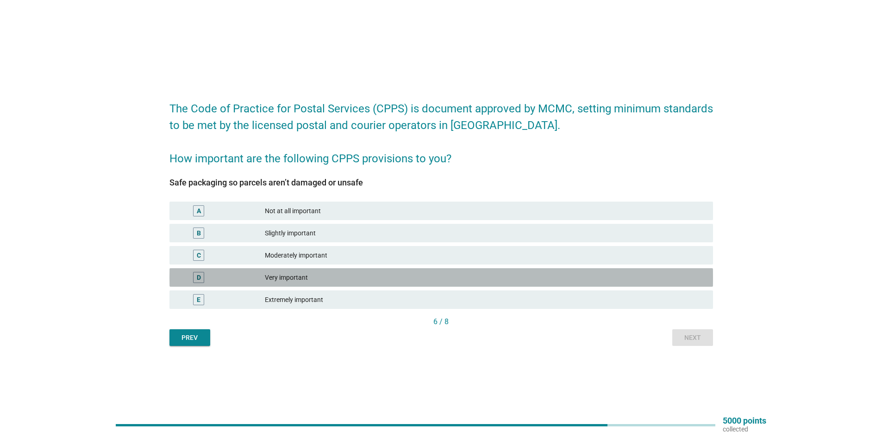
click at [308, 280] on div "Very important" at bounding box center [485, 277] width 441 height 11
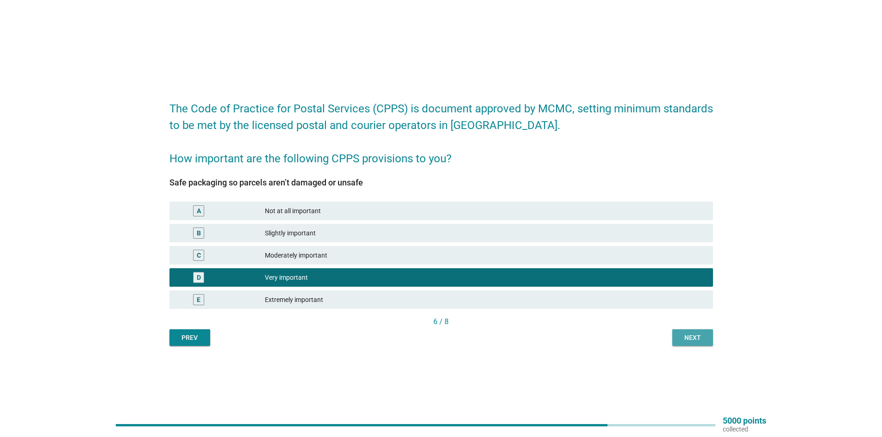
click at [694, 337] on div "Next" at bounding box center [692, 338] width 26 height 10
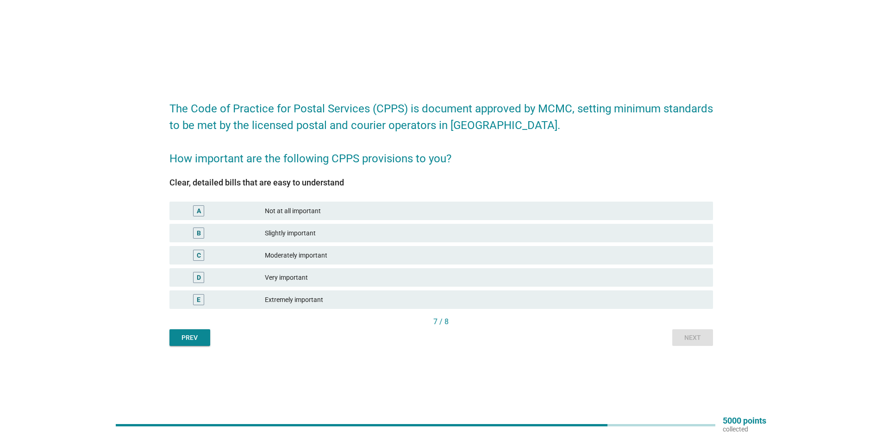
drag, startPoint x: 692, startPoint y: 337, endPoint x: 797, endPoint y: 378, distance: 113.1
click at [799, 378] on div "The Code of Practice for Postal Services (CPPS) is document approved by MCMC, s…" at bounding box center [441, 218] width 882 height 437
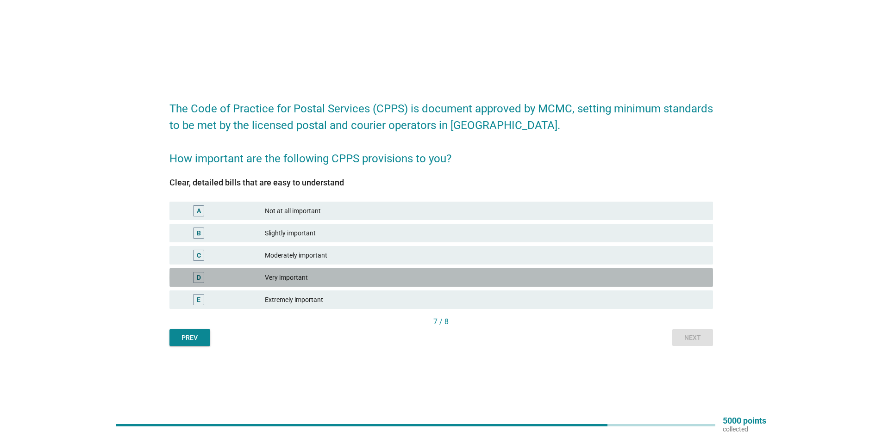
click at [306, 279] on div "Very important" at bounding box center [485, 277] width 441 height 11
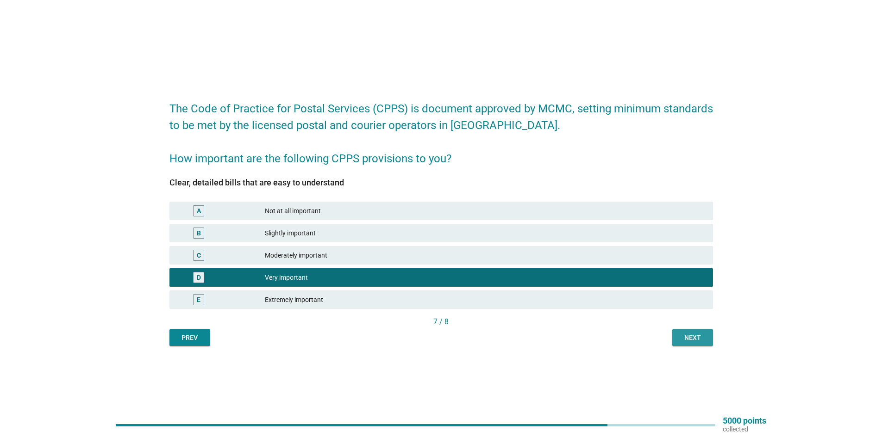
click at [683, 339] on div "Next" at bounding box center [692, 338] width 26 height 10
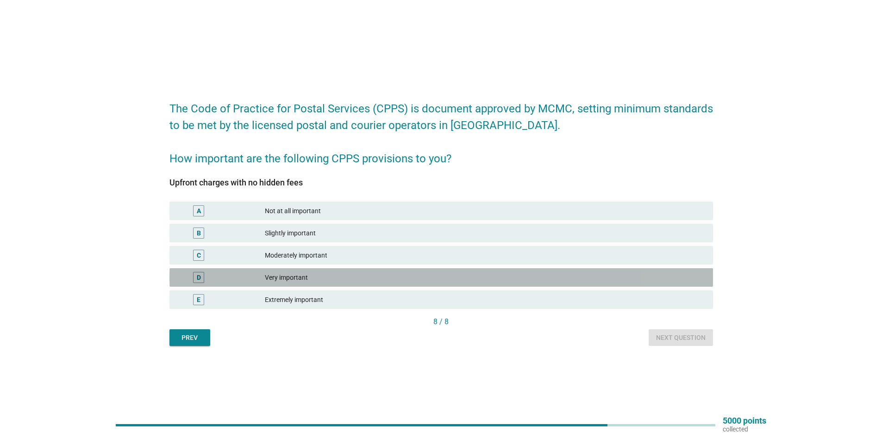
click at [280, 276] on div "Very important" at bounding box center [485, 277] width 441 height 11
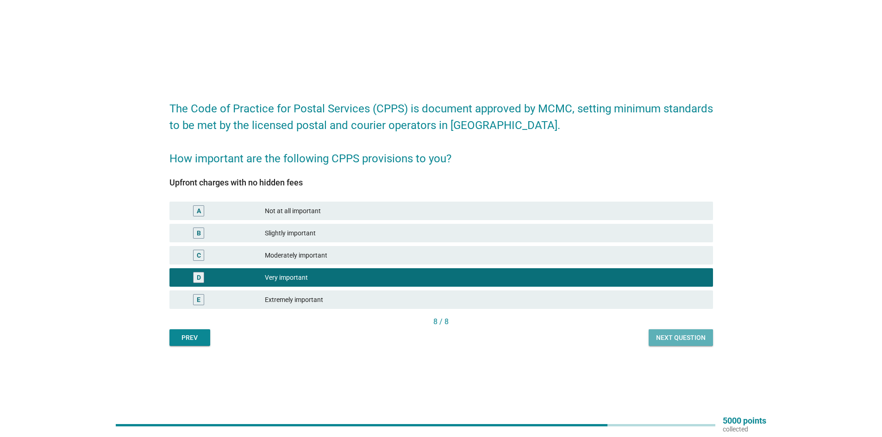
click at [671, 340] on div "Next question" at bounding box center [681, 338] width 50 height 10
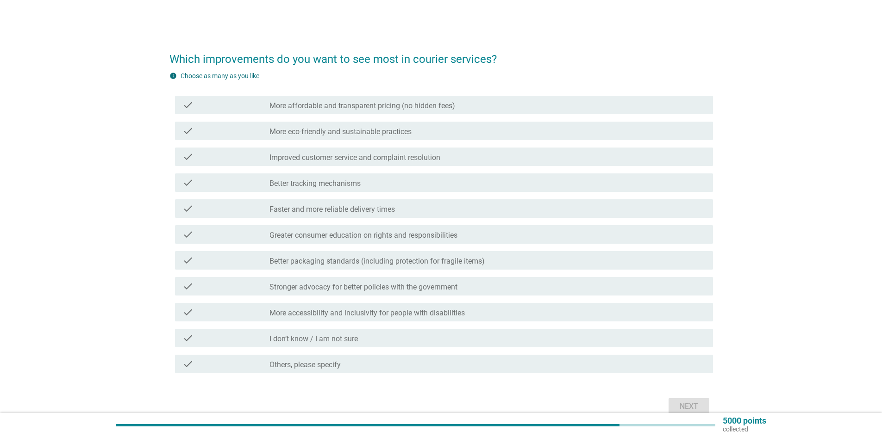
click at [332, 110] on label "More affordable and transparent pricing (no hidden fees)" at bounding box center [362, 105] width 186 height 9
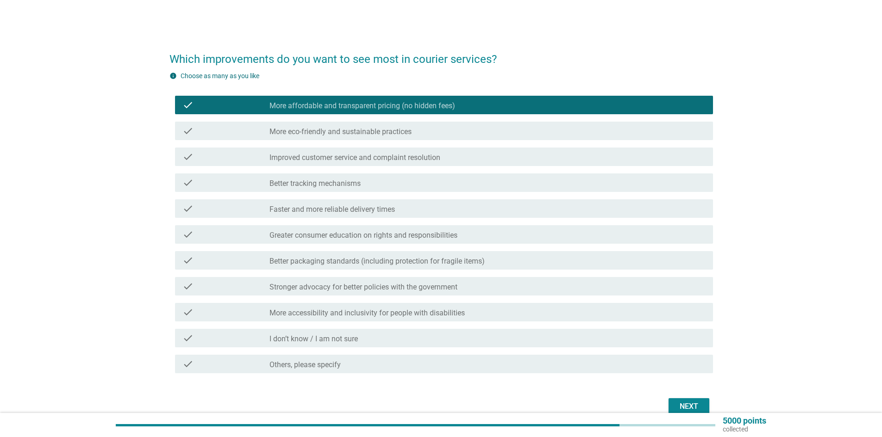
click at [332, 128] on label "More eco-friendly and sustainable practices" at bounding box center [340, 131] width 142 height 9
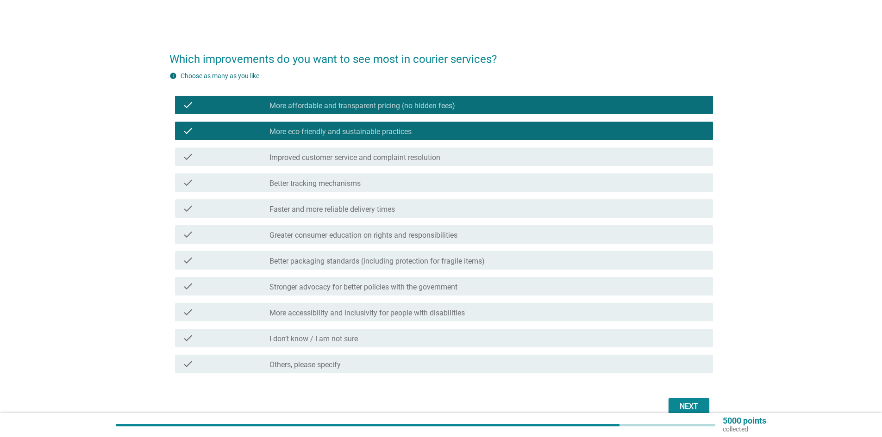
click at [323, 158] on label "Improved customer service and complaint resolution" at bounding box center [354, 157] width 171 height 9
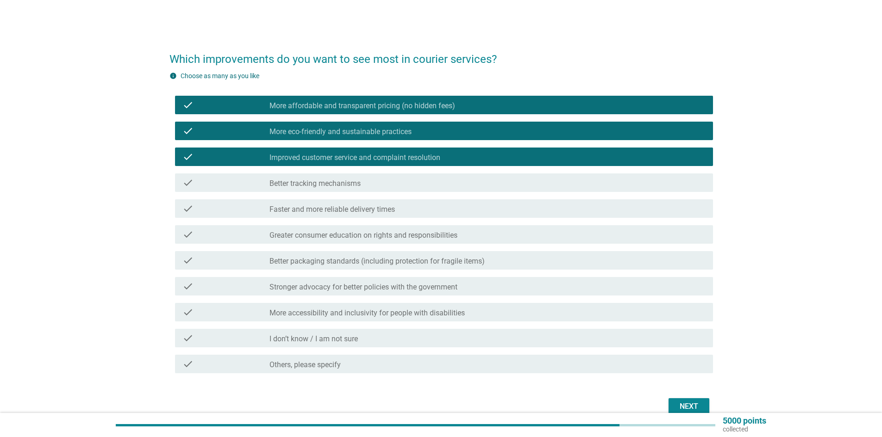
click at [304, 208] on label "Faster and more reliable delivery times" at bounding box center [331, 209] width 125 height 9
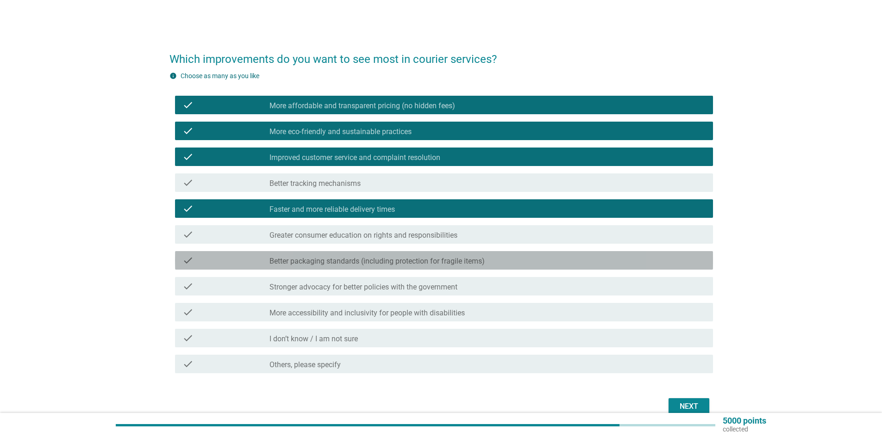
click at [304, 258] on label "Better packaging standards (including protection for fragile items)" at bounding box center [376, 261] width 215 height 9
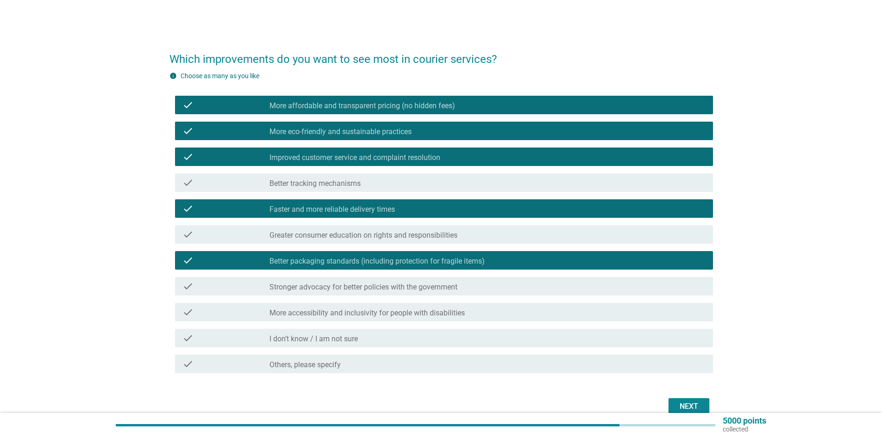
click at [315, 322] on div "check check_box_outline_blank More accessibility and inclusivity for people wit…" at bounding box center [440, 312] width 543 height 26
click at [315, 317] on label "More accessibility and inclusivity for people with disabilities" at bounding box center [366, 313] width 195 height 9
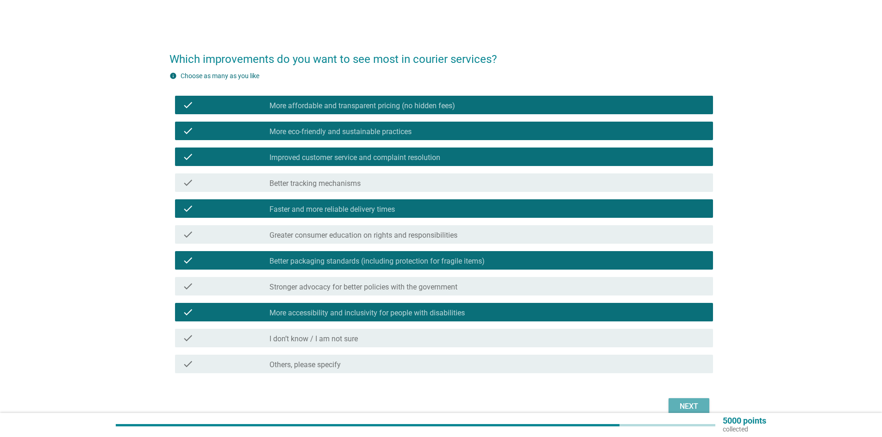
click at [693, 405] on div "Next" at bounding box center [689, 406] width 26 height 11
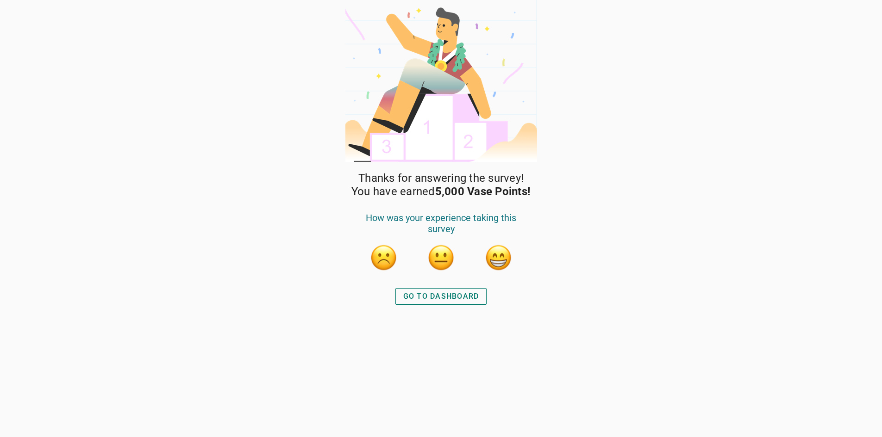
click at [433, 297] on div "GO TO DASHBOARD" at bounding box center [441, 296] width 76 height 11
